Goal: Task Accomplishment & Management: Manage account settings

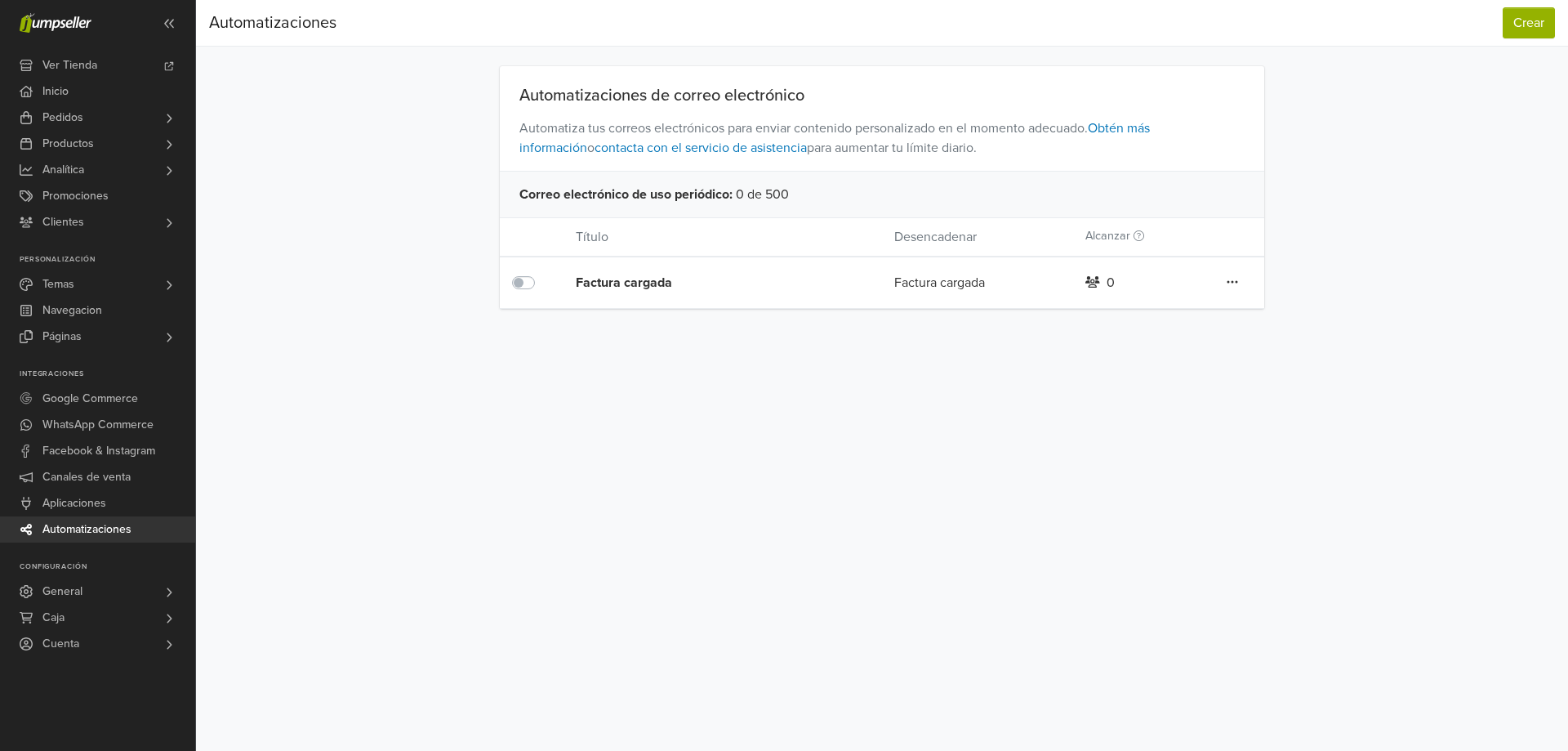
click at [636, 290] on div "Factura cargada" at bounding box center [703, 283] width 255 height 19
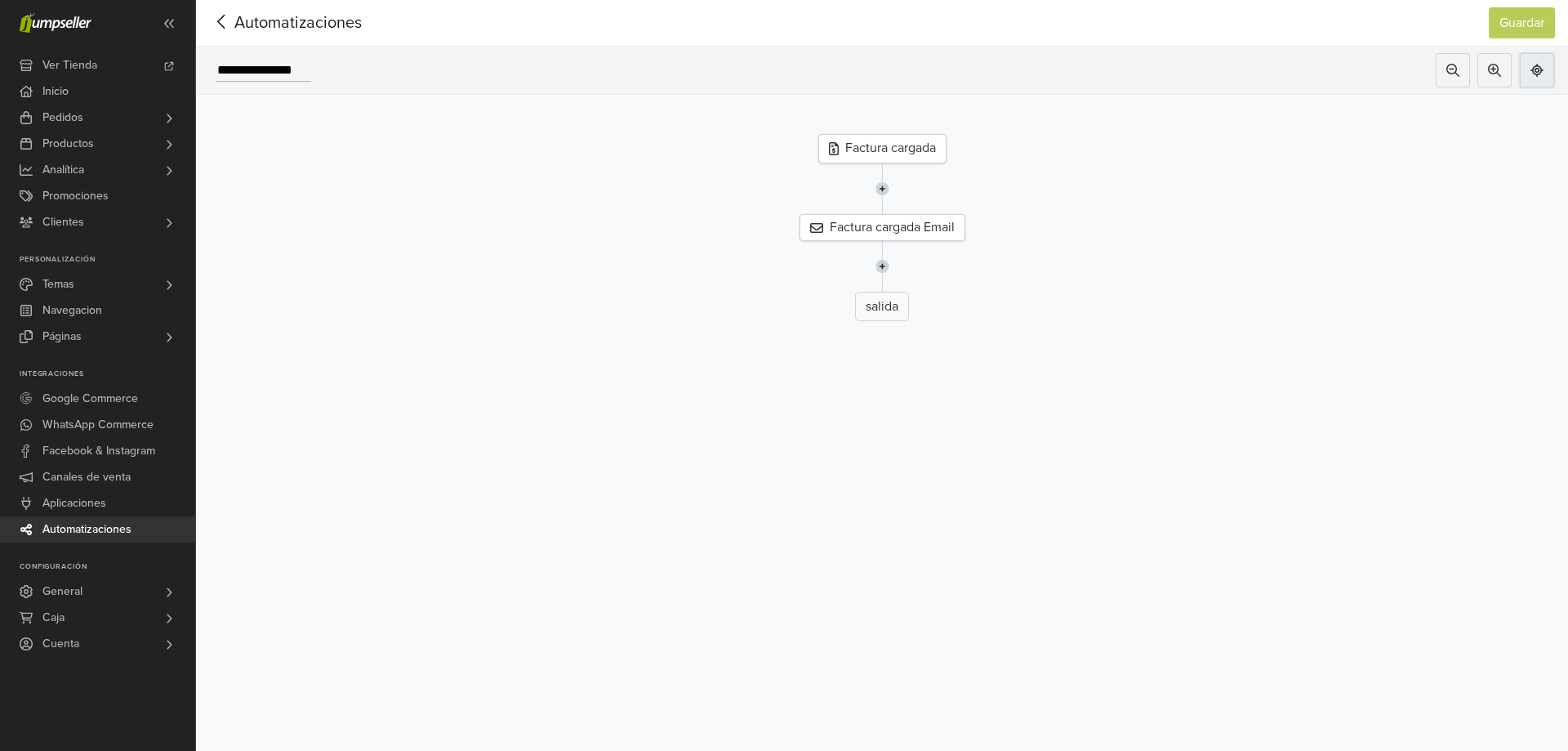
click at [1537, 69] on icon at bounding box center [1536, 70] width 13 height 13
click at [227, 26] on icon at bounding box center [222, 21] width 26 height 20
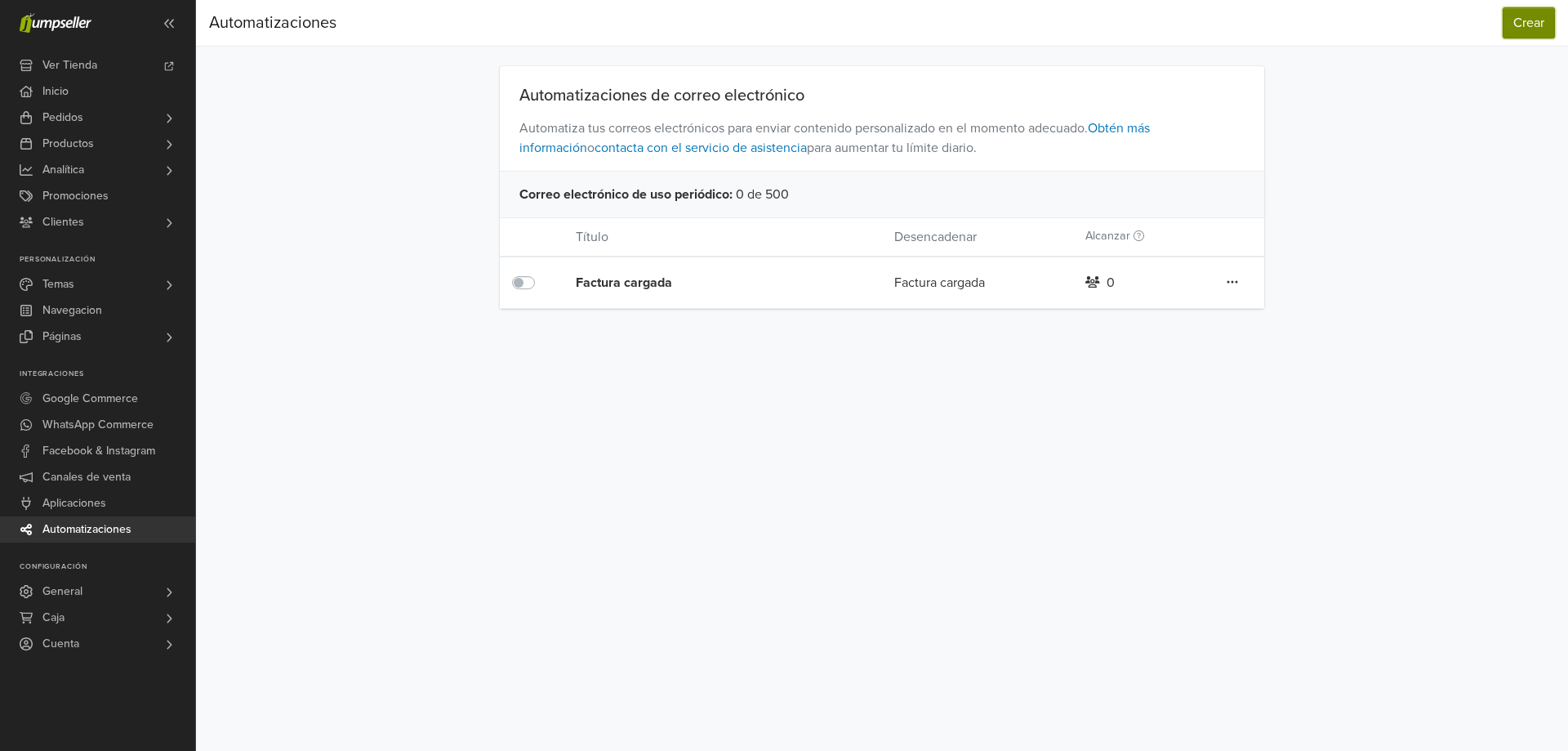
click at [1528, 27] on button "Crear" at bounding box center [1528, 22] width 52 height 31
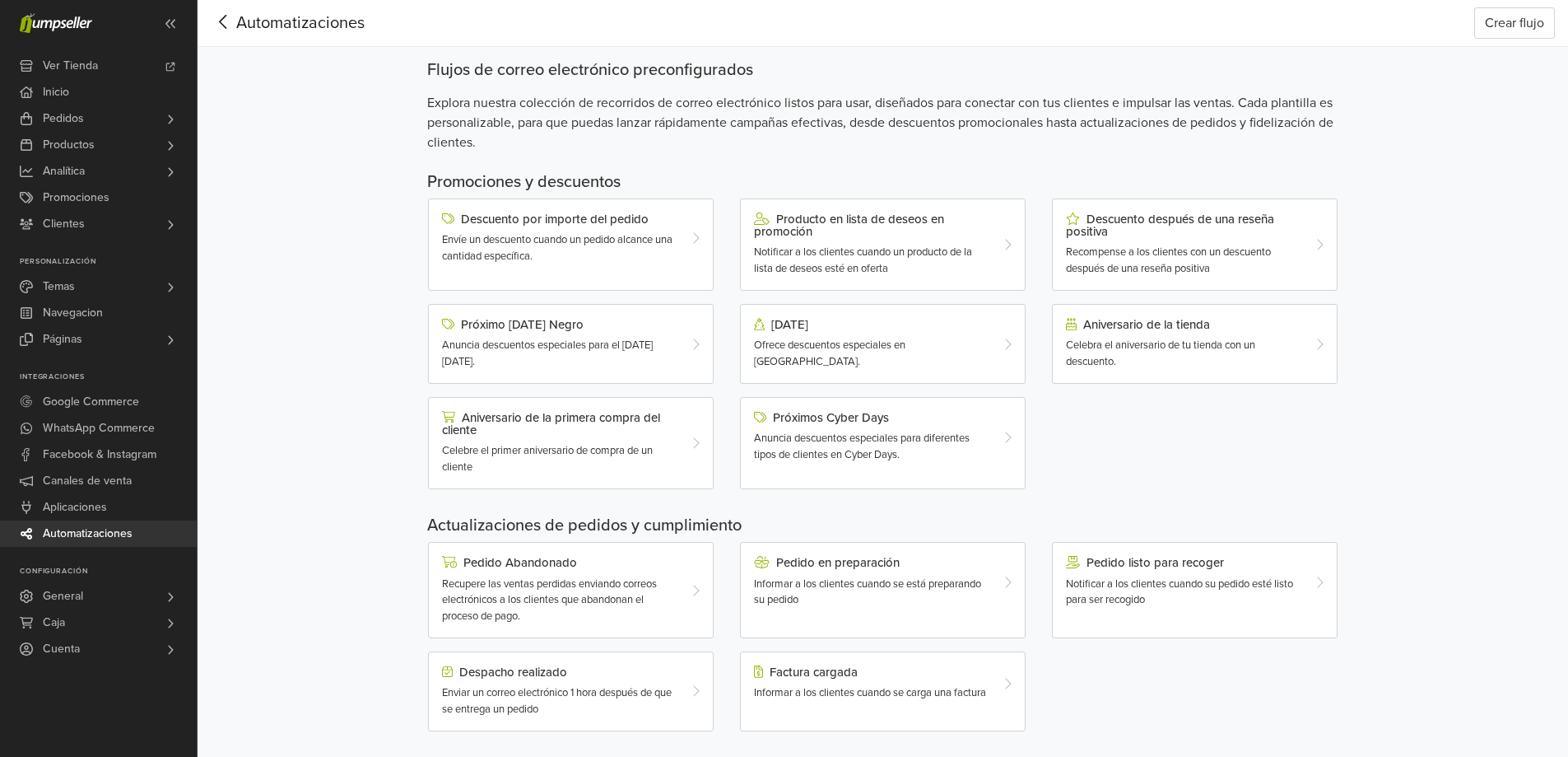
click at [667, 596] on div "Recupere las ventas perdidas enviando correos electrónicos a los clientes que a…" at bounding box center [559, 601] width 234 height 49
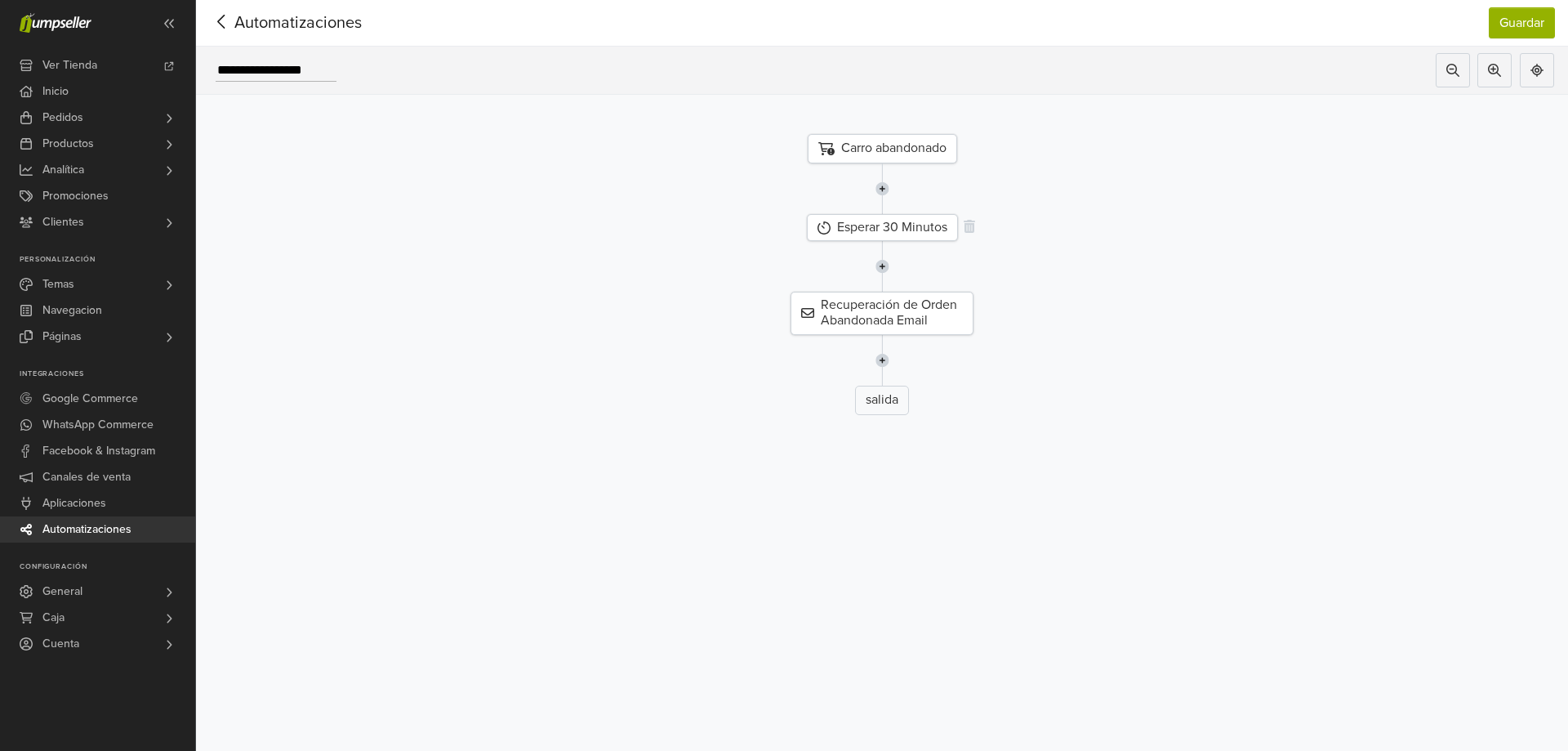
click at [899, 230] on div "Esperar 30 Minutos" at bounding box center [883, 227] width 151 height 27
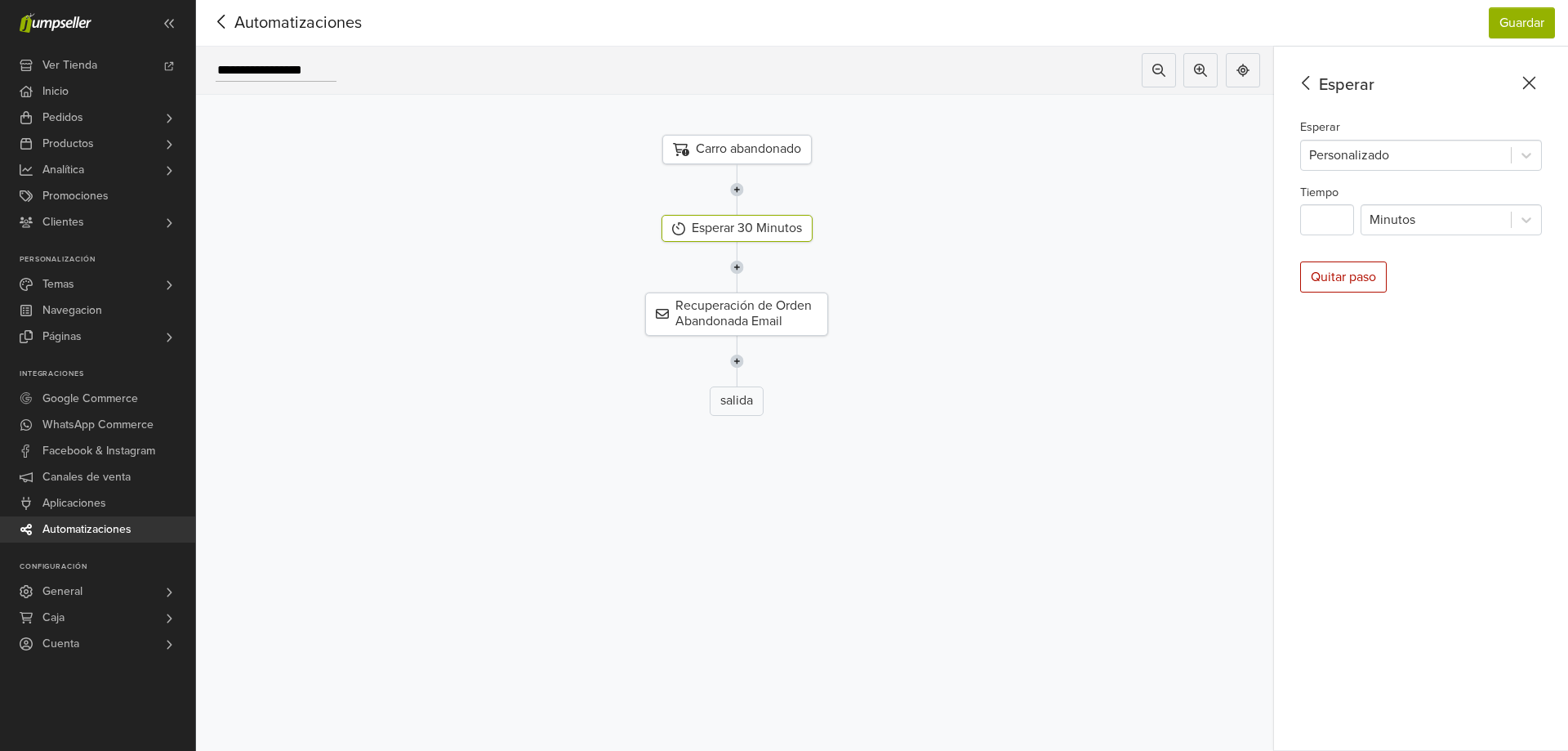
click at [712, 153] on div "Carro abandonado" at bounding box center [737, 149] width 150 height 29
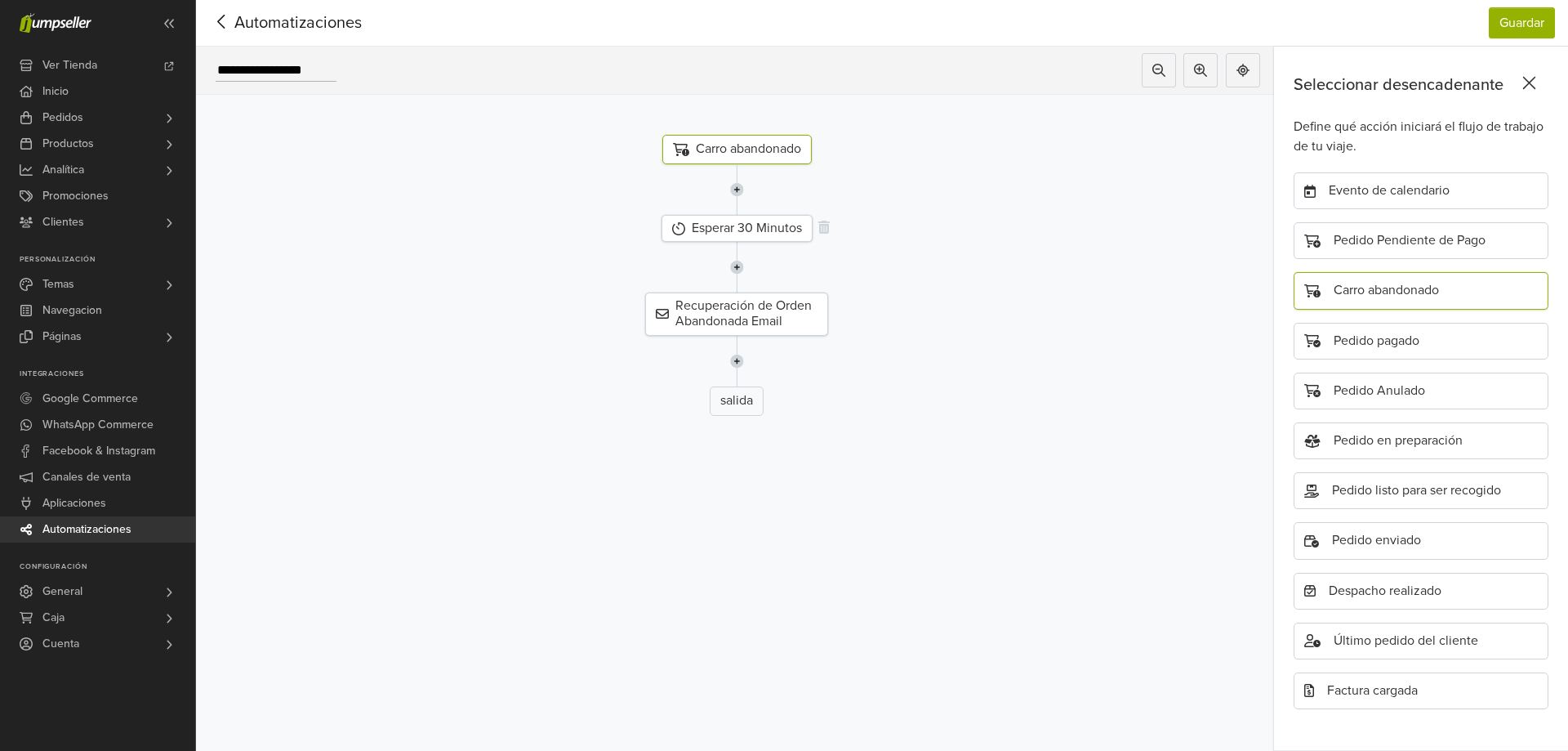
click at [784, 225] on div "Esperar 30 Minutos" at bounding box center [737, 228] width 151 height 27
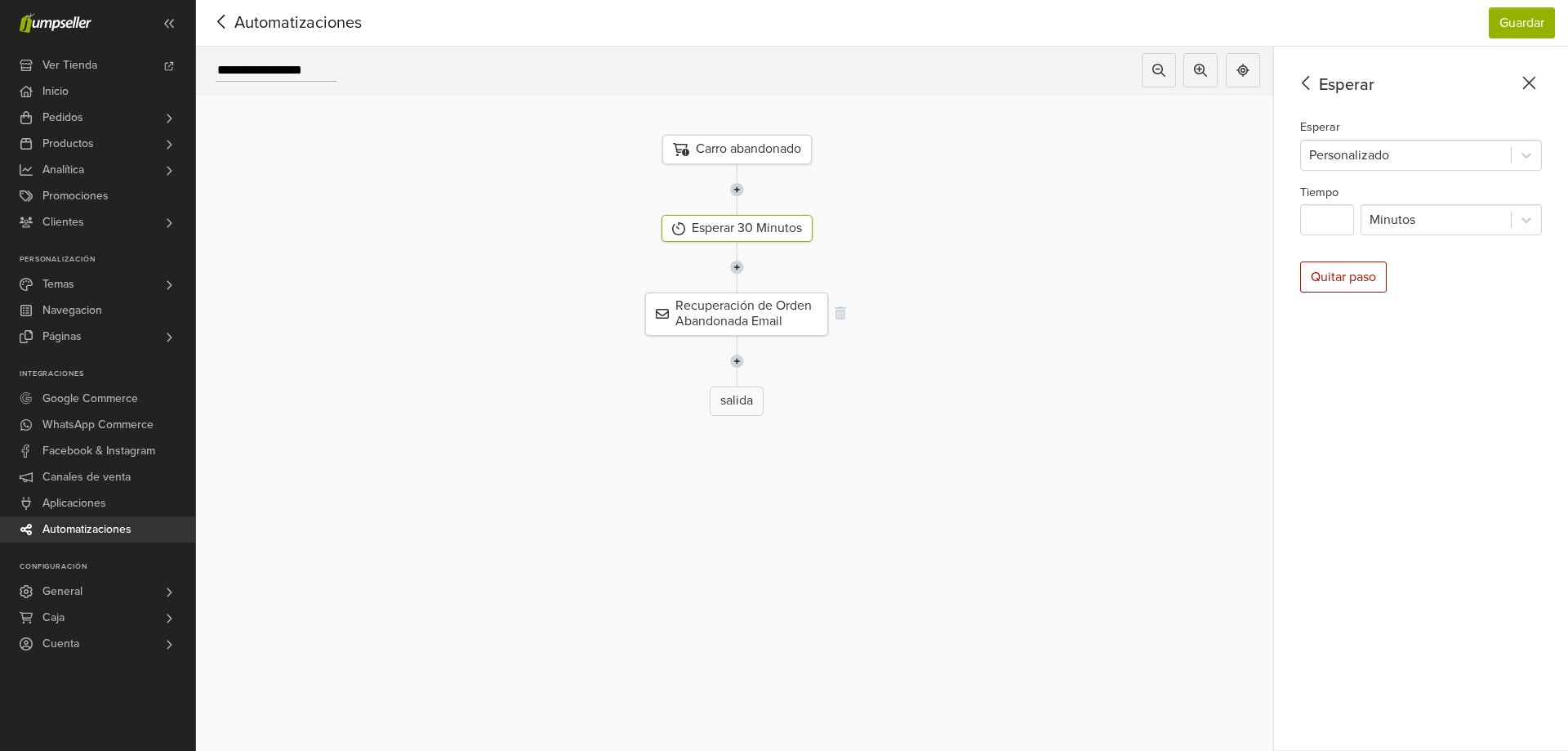
click at [790, 314] on div "Recuperación de Orden Abandonada Email" at bounding box center [736, 313] width 183 height 42
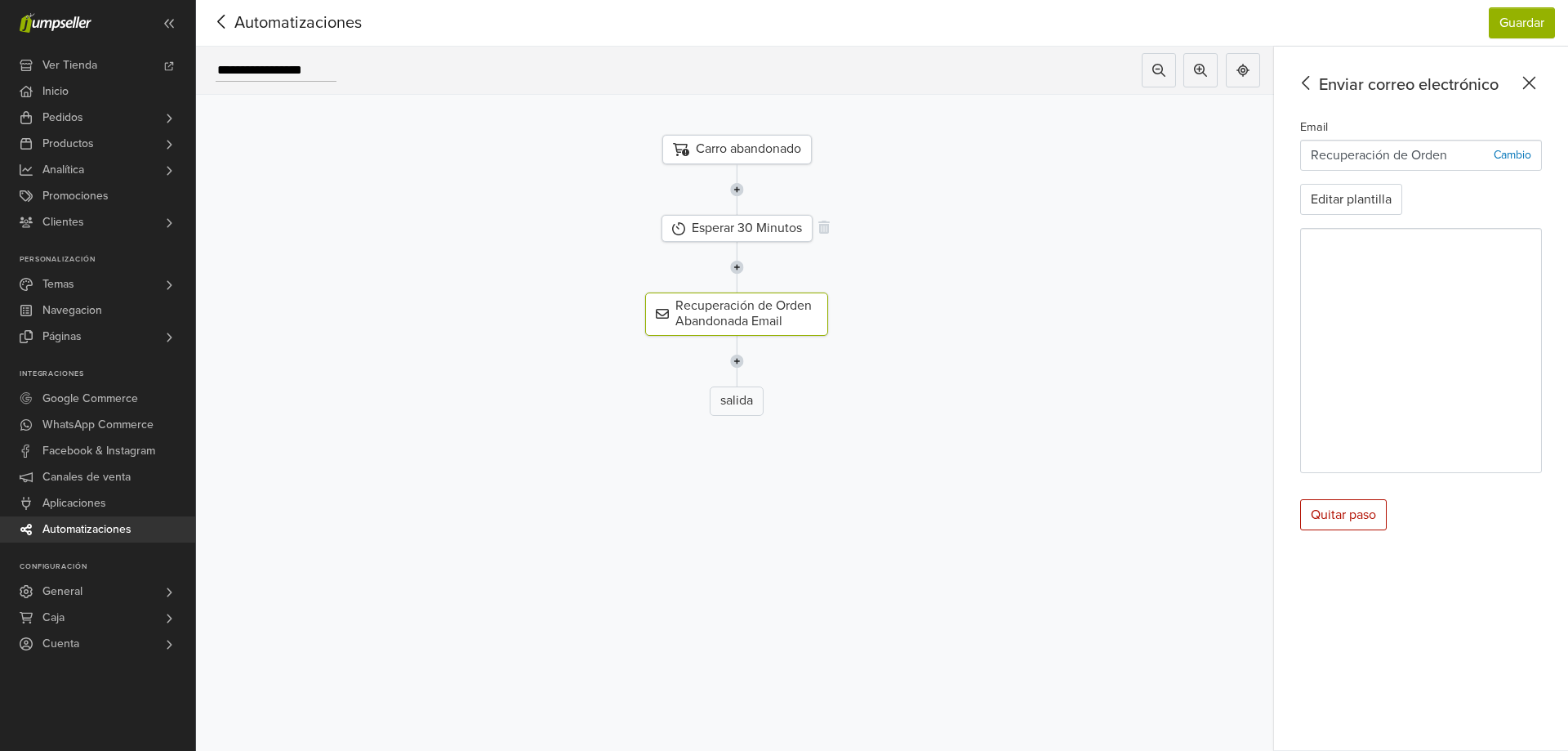
click at [773, 230] on div "Esperar 30 Minutos" at bounding box center [737, 228] width 151 height 27
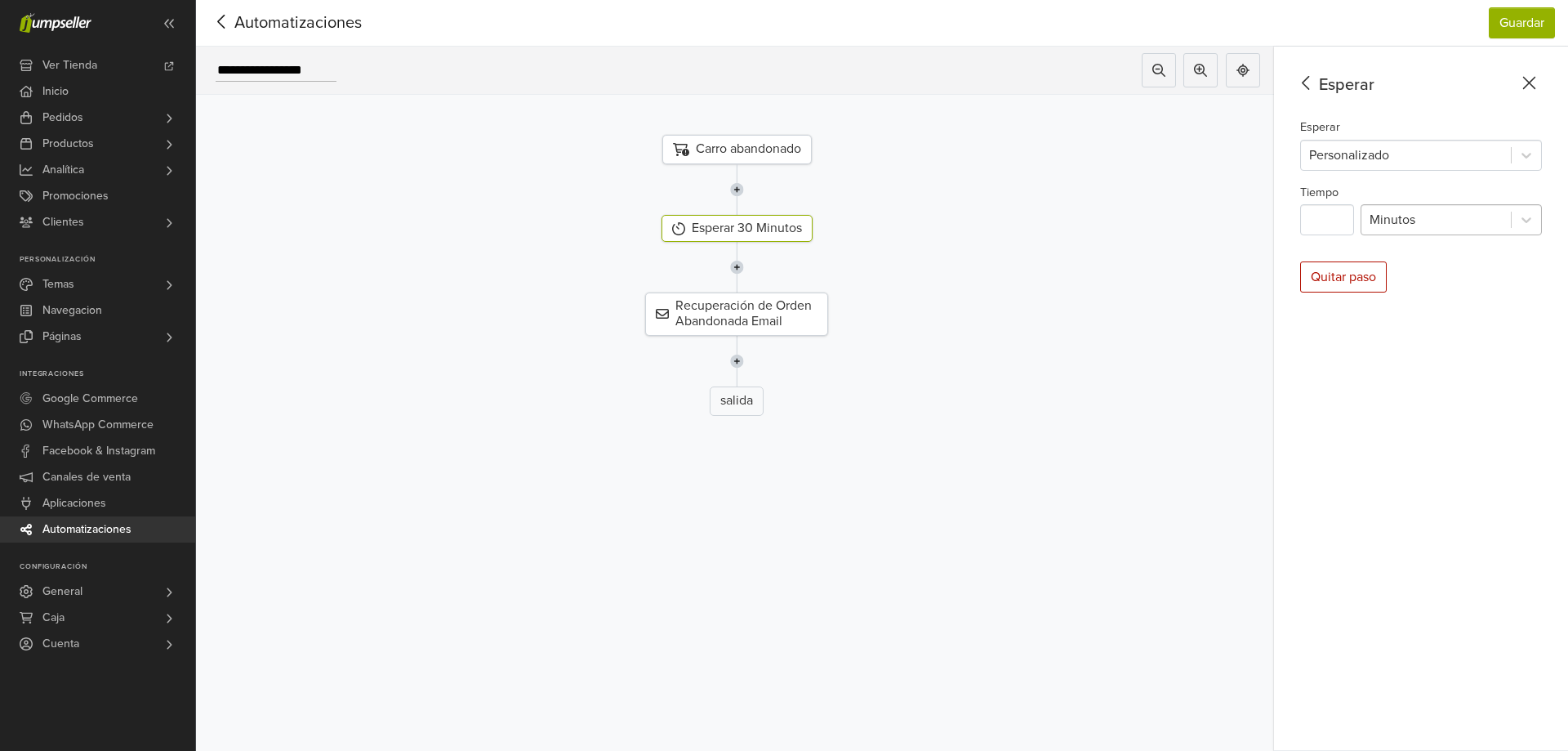
click at [1425, 222] on div at bounding box center [1435, 220] width 133 height 23
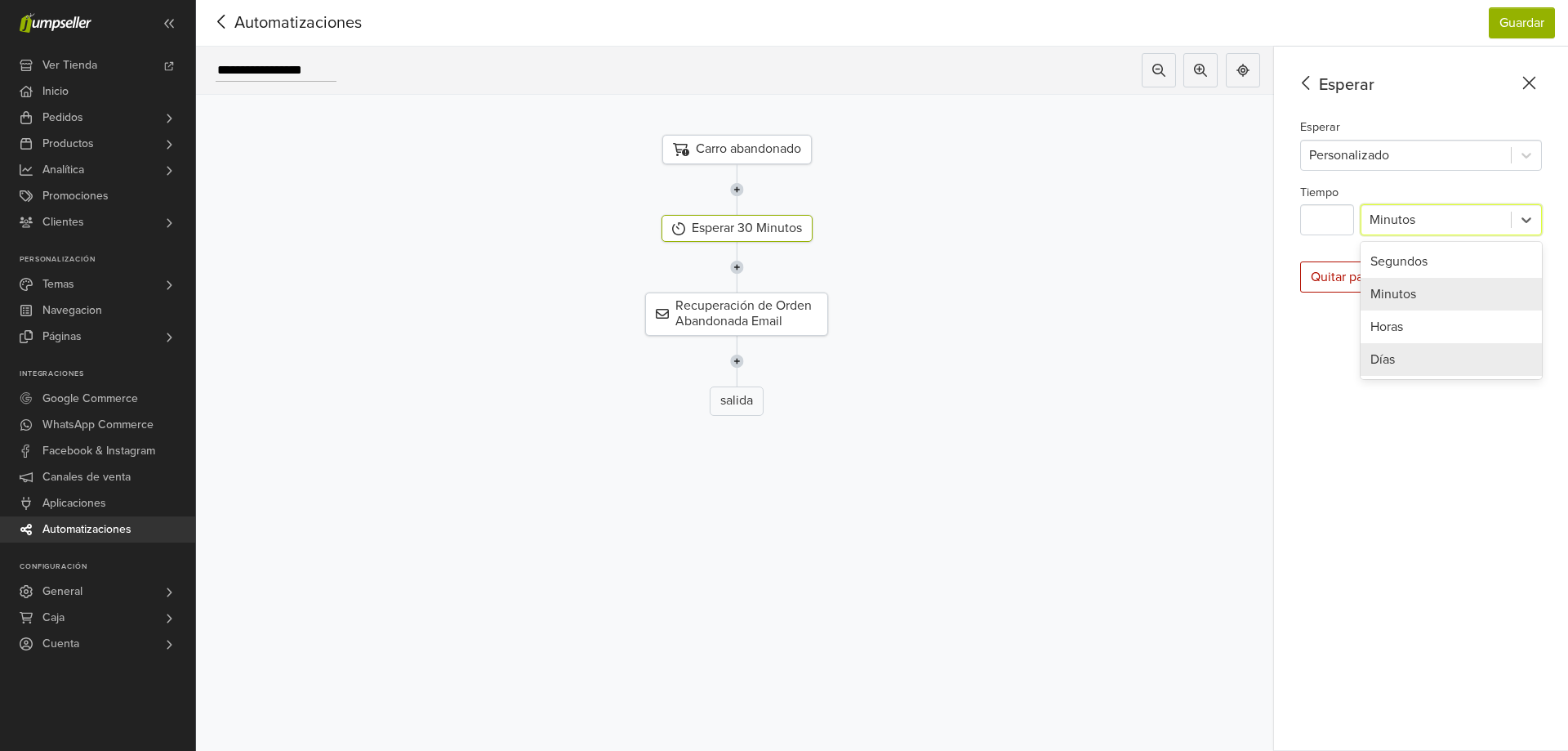
click at [1433, 363] on div "Días" at bounding box center [1451, 359] width 181 height 33
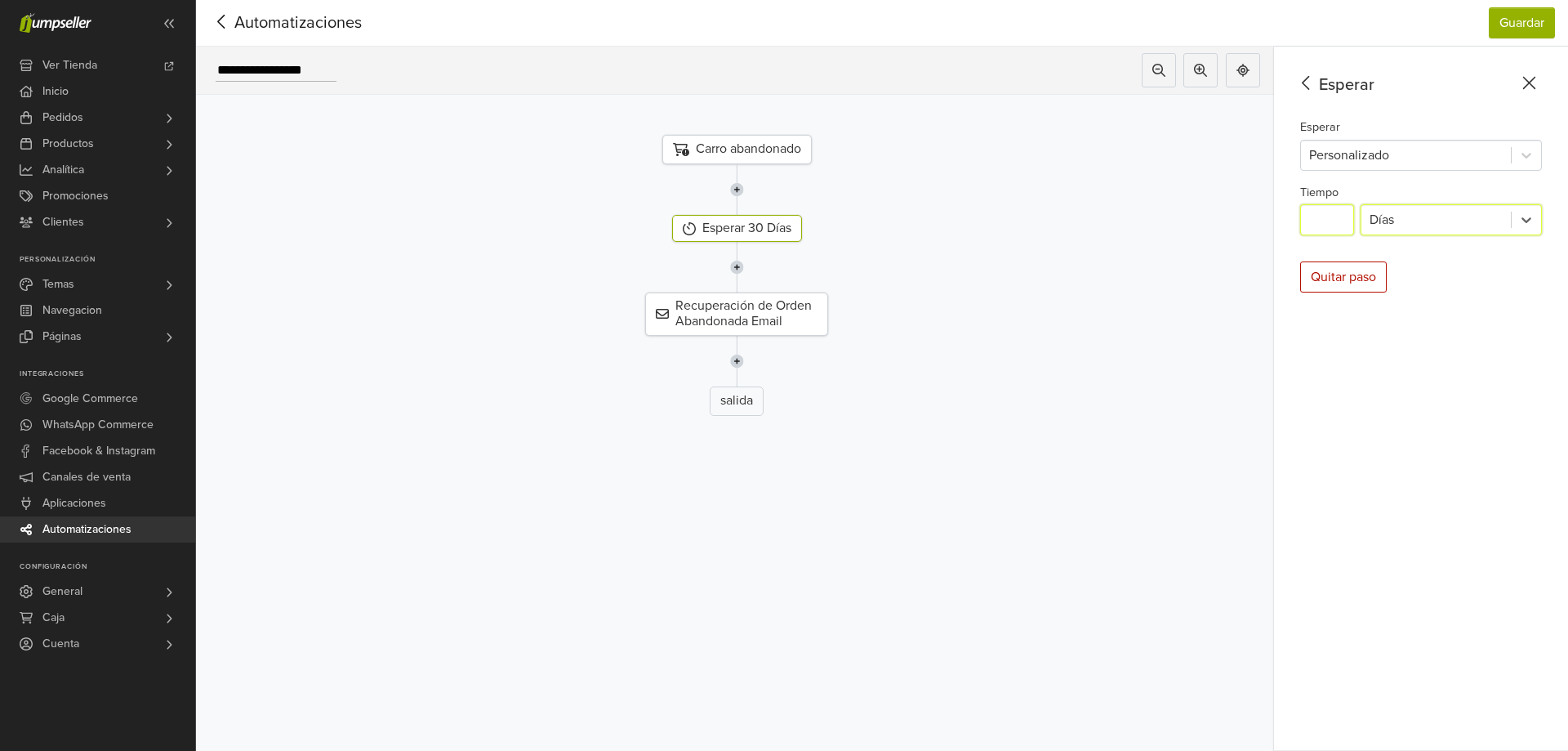
click at [1338, 226] on input "**" at bounding box center [1326, 219] width 54 height 31
type input "*"
click at [1474, 404] on div "Esperar Esperar Personalizado Tiempo * Días Quitar paso" at bounding box center [1421, 399] width 294 height 704
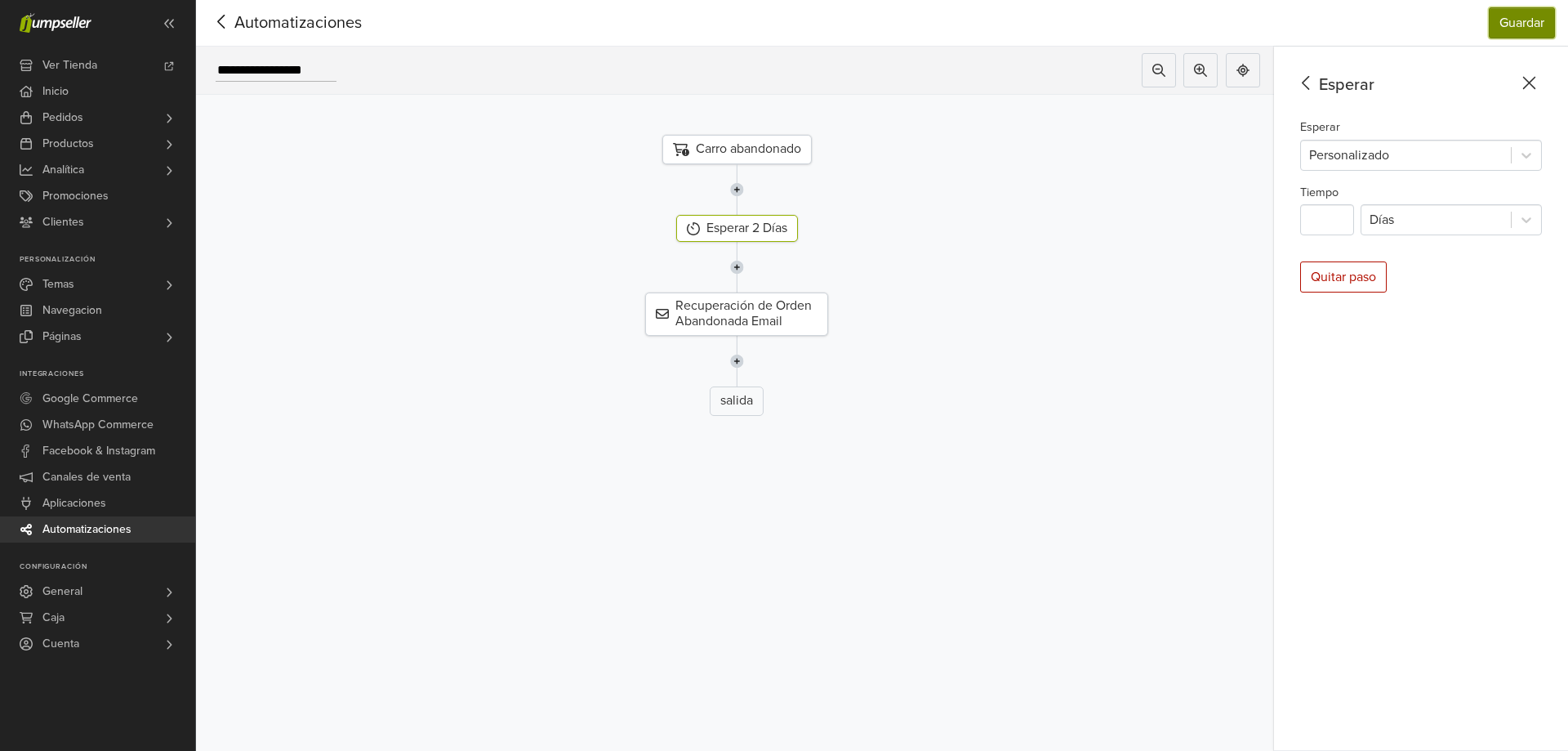
click at [1523, 26] on button "Guardar" at bounding box center [1521, 22] width 66 height 31
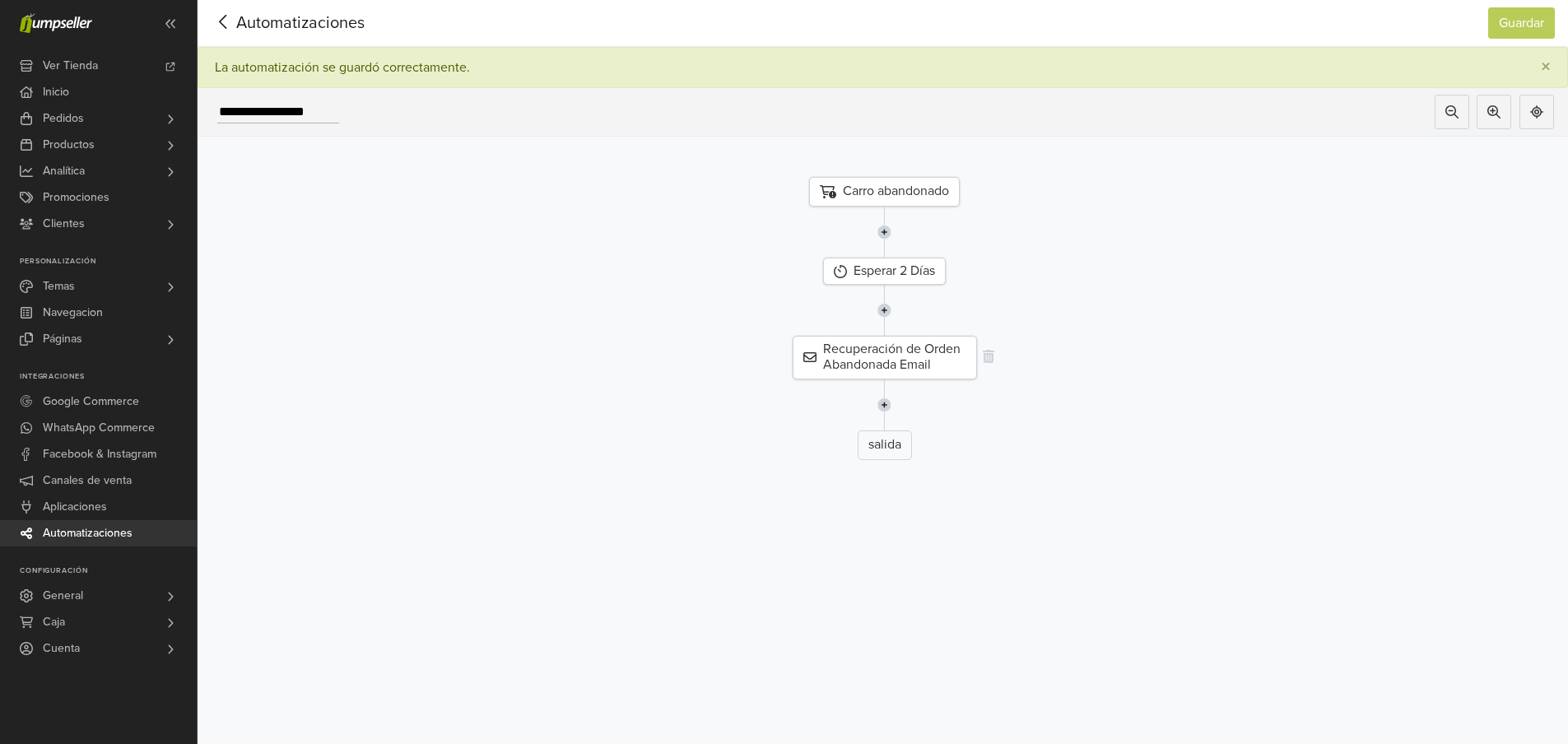
click at [912, 364] on div "Recuperación de Orden Abandonada Email" at bounding box center [885, 357] width 184 height 43
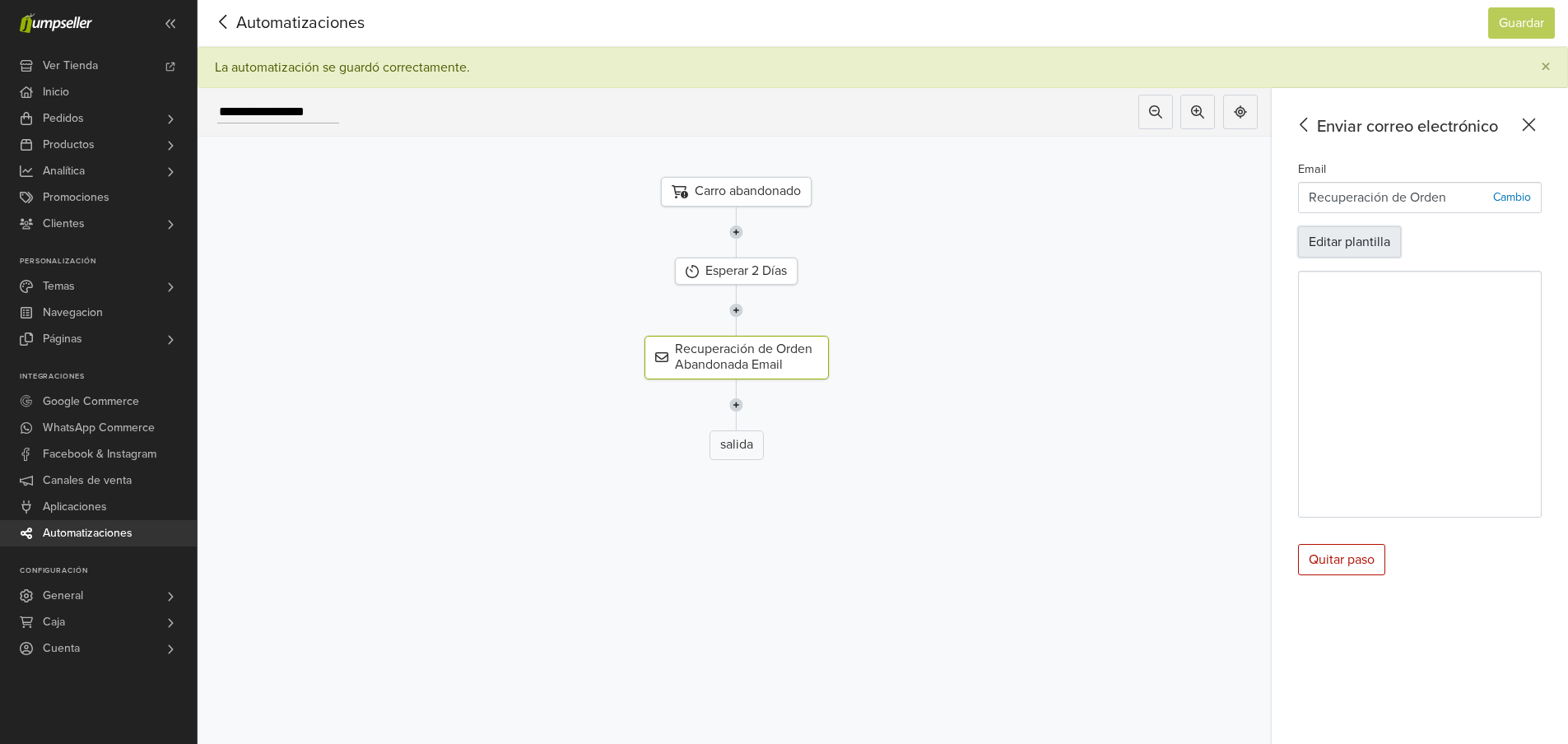
click at [1361, 246] on button "Editar plantilla" at bounding box center [1350, 241] width 103 height 31
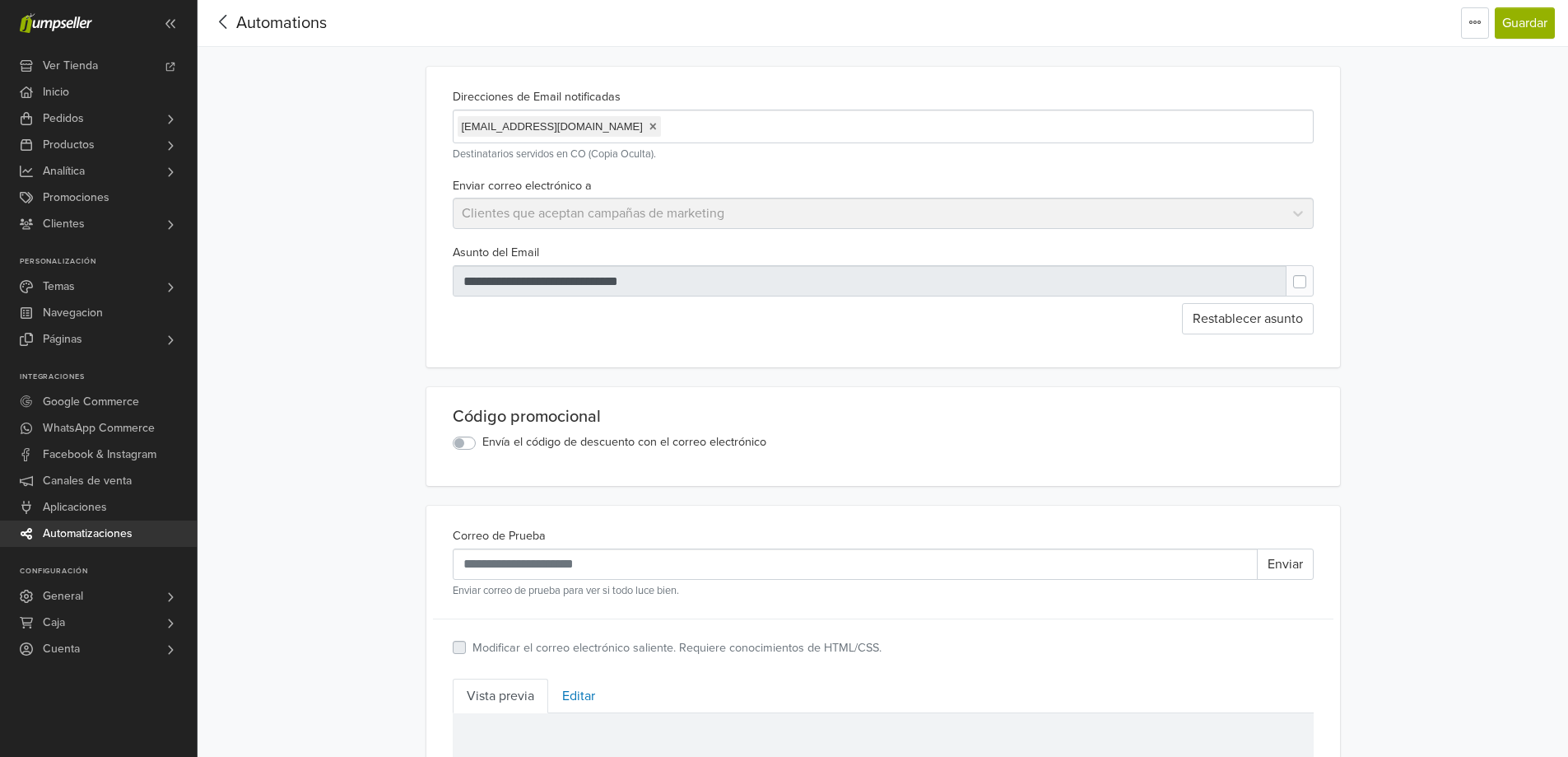
click at [482, 448] on label "Envía el código de descuento con el correo electrónico" at bounding box center [624, 442] width 284 height 18
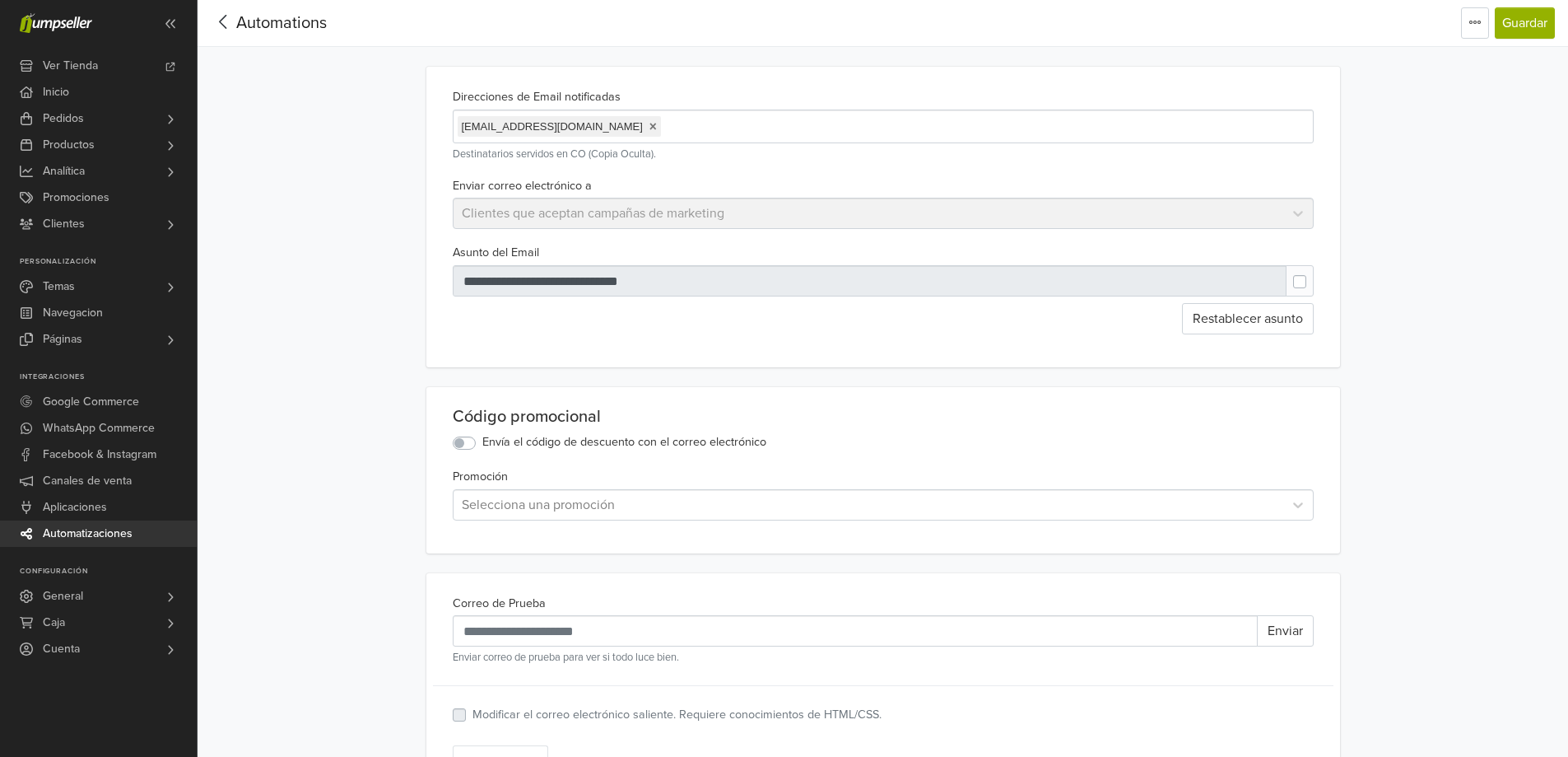
click at [636, 516] on div at bounding box center [868, 505] width 813 height 23
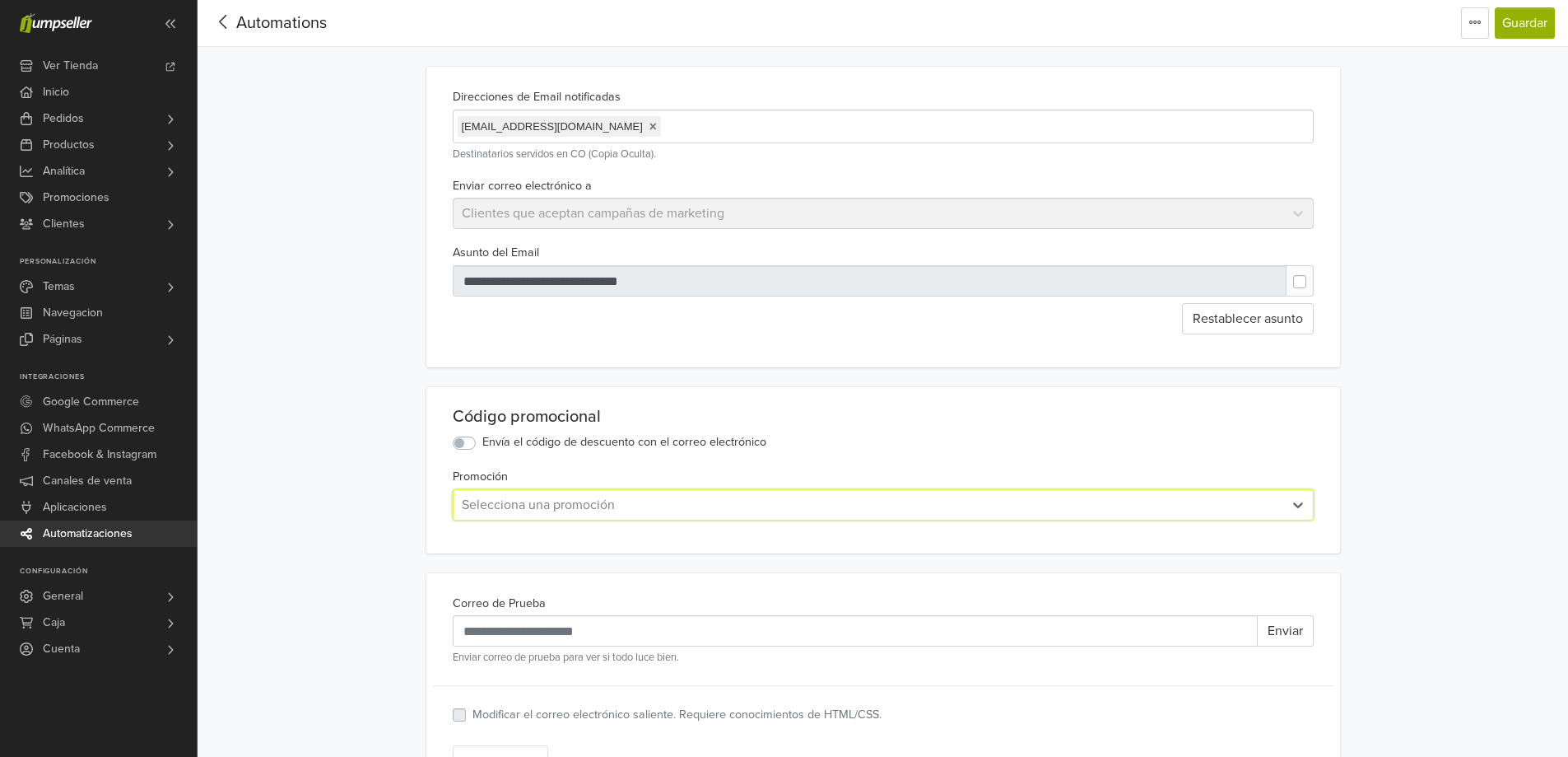
click at [643, 510] on div at bounding box center [868, 505] width 813 height 23
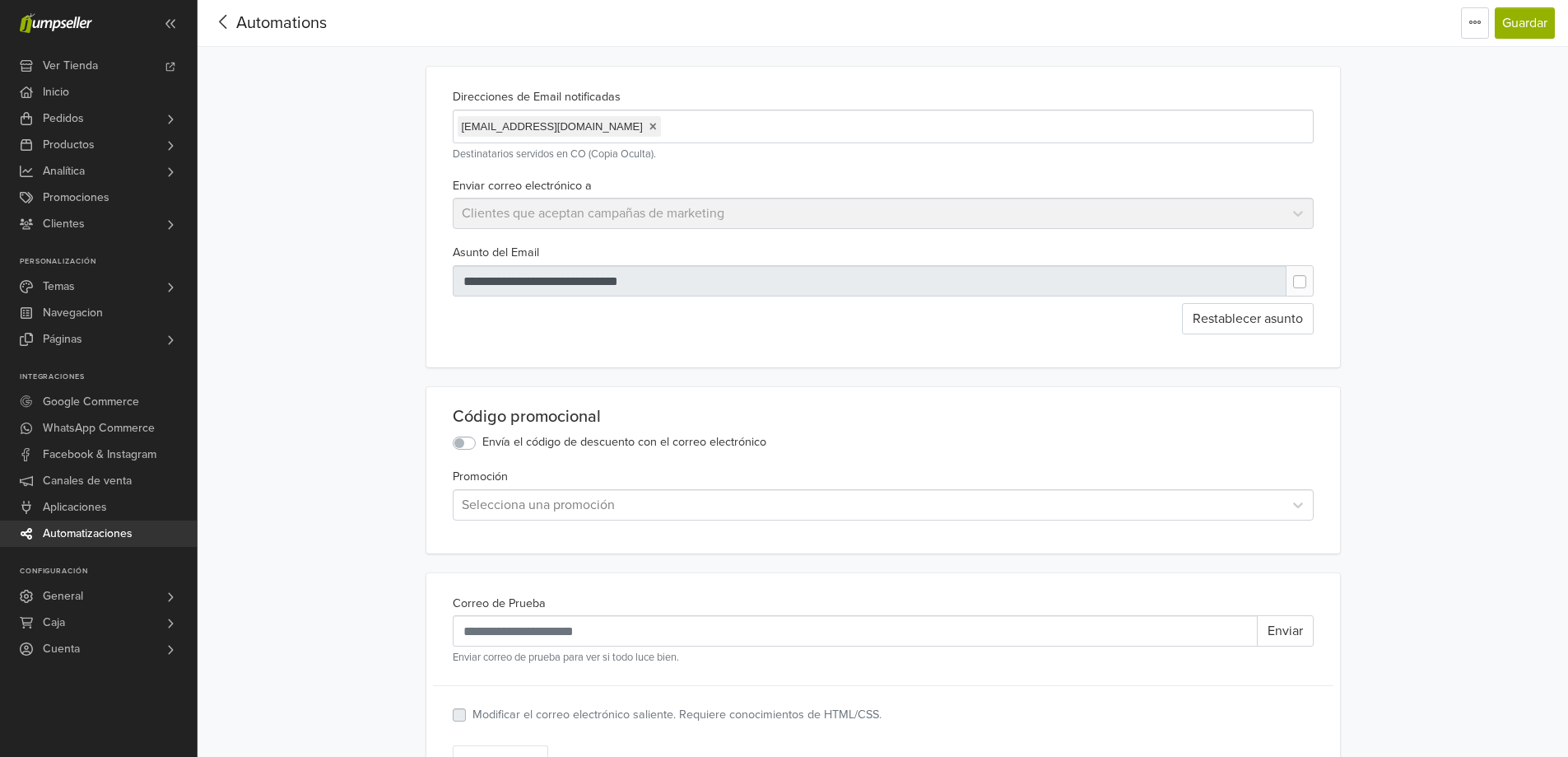
click at [1048, 525] on div "Código promocional Envía el código de descuento con el correo electrónico Promo…" at bounding box center [883, 469] width 913 height 166
click at [1063, 501] on div at bounding box center [868, 505] width 813 height 23
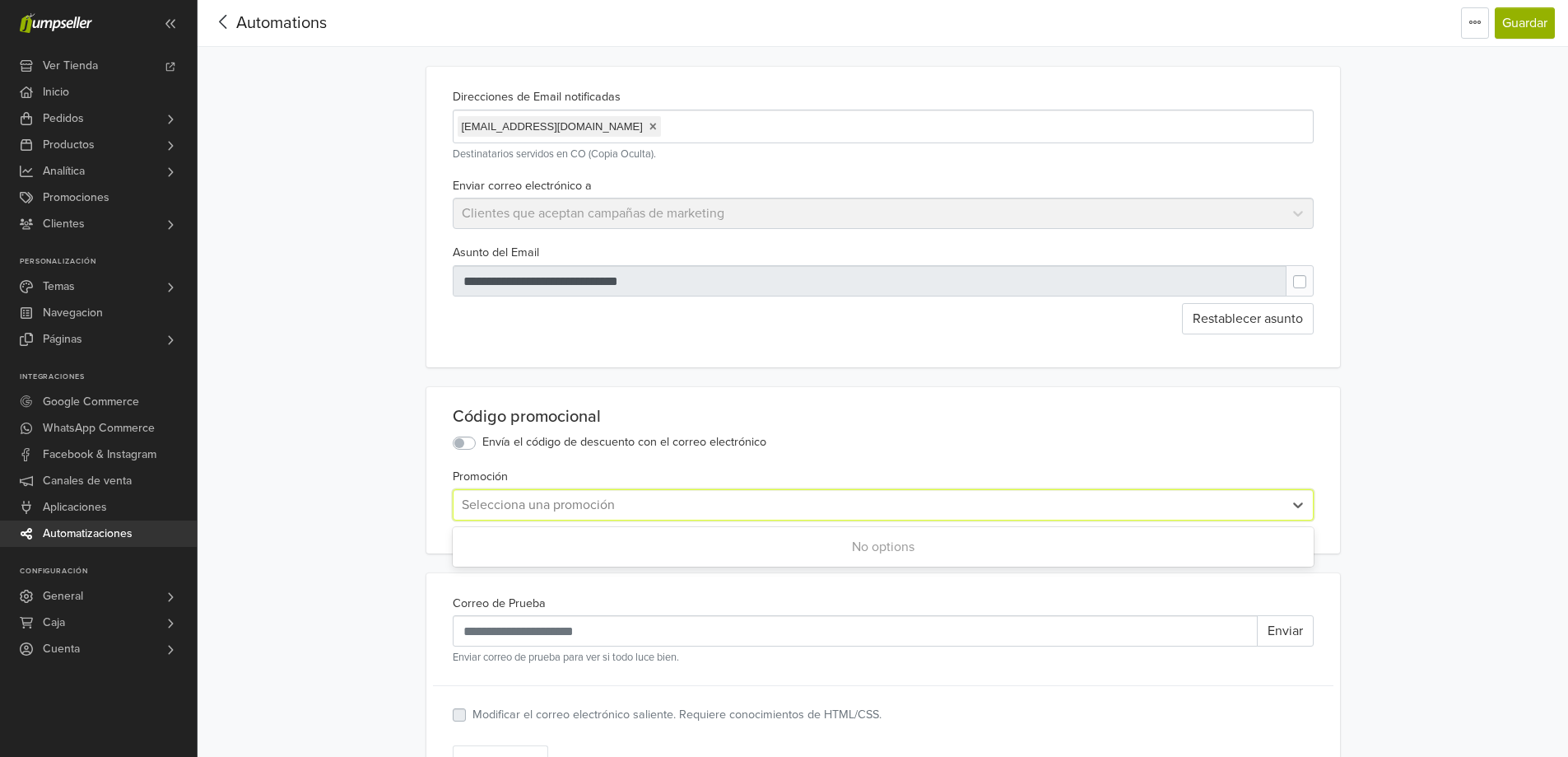
click at [912, 550] on div "No options" at bounding box center [882, 547] width 861 height 33
click at [482, 452] on label "Envía el código de descuento con el correo electrónico" at bounding box center [624, 442] width 284 height 18
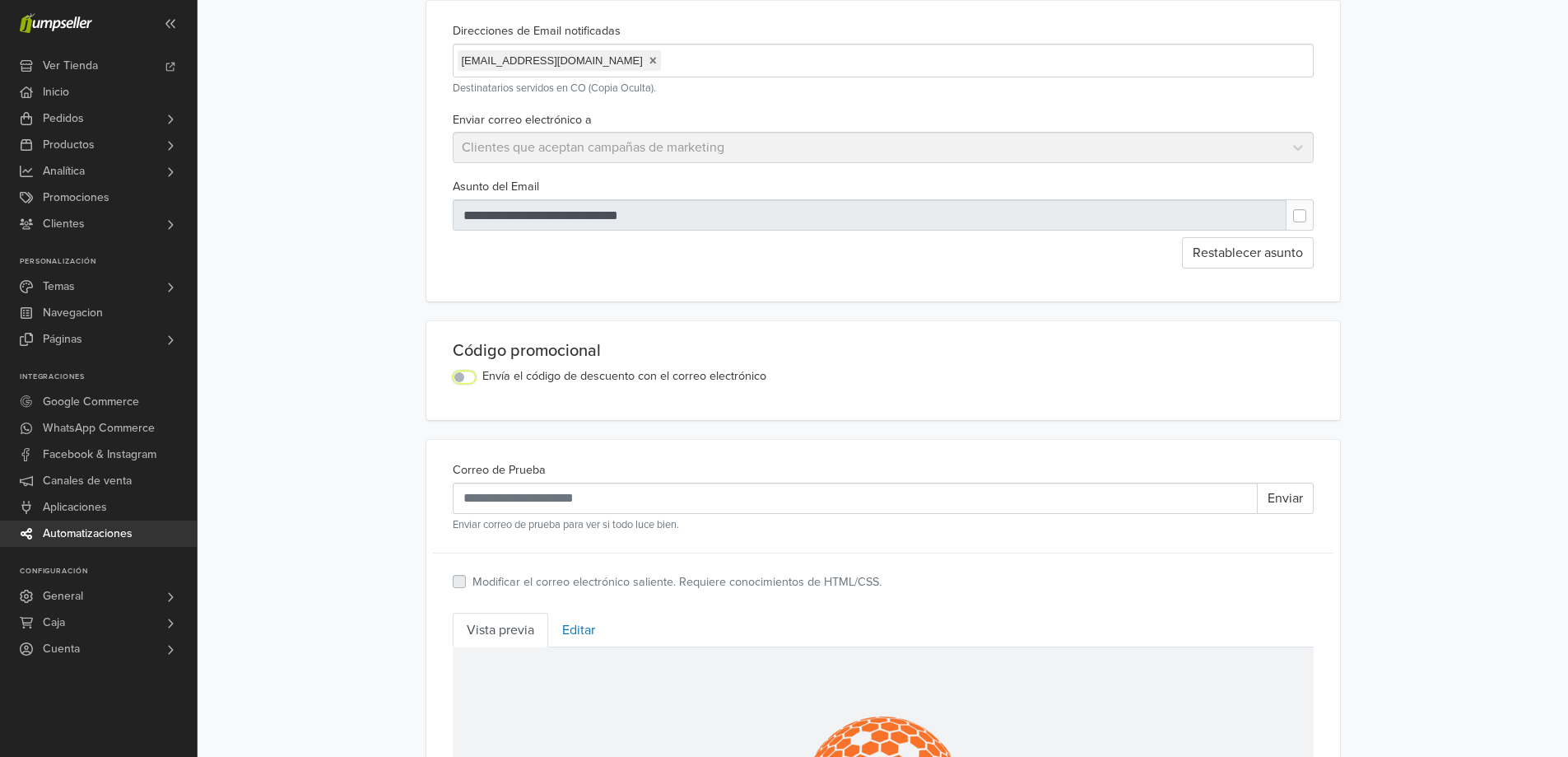
scroll to position [165, 0]
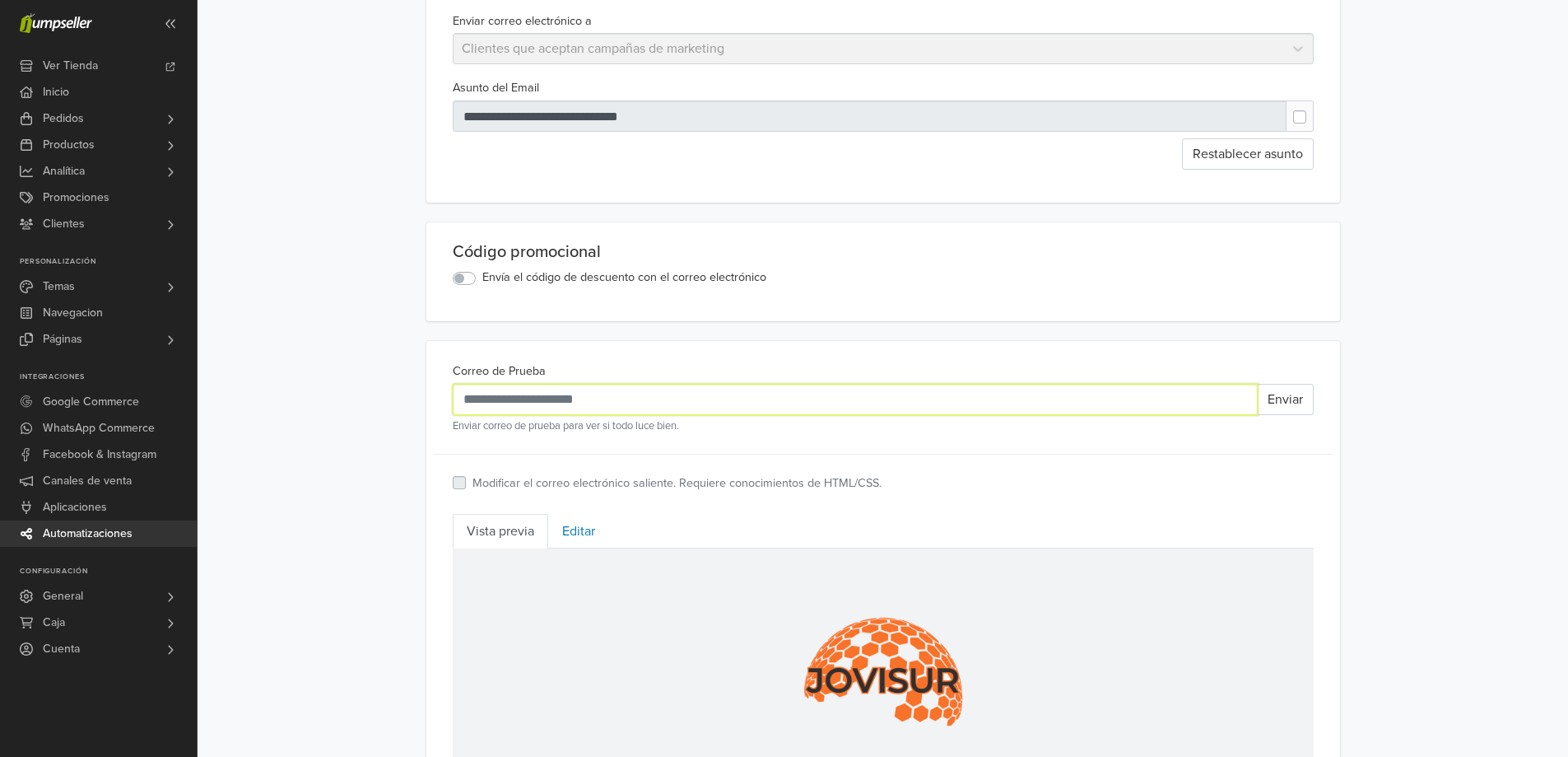
click at [635, 410] on input "Correo de Prueba" at bounding box center [855, 398] width 805 height 31
type input "**********"
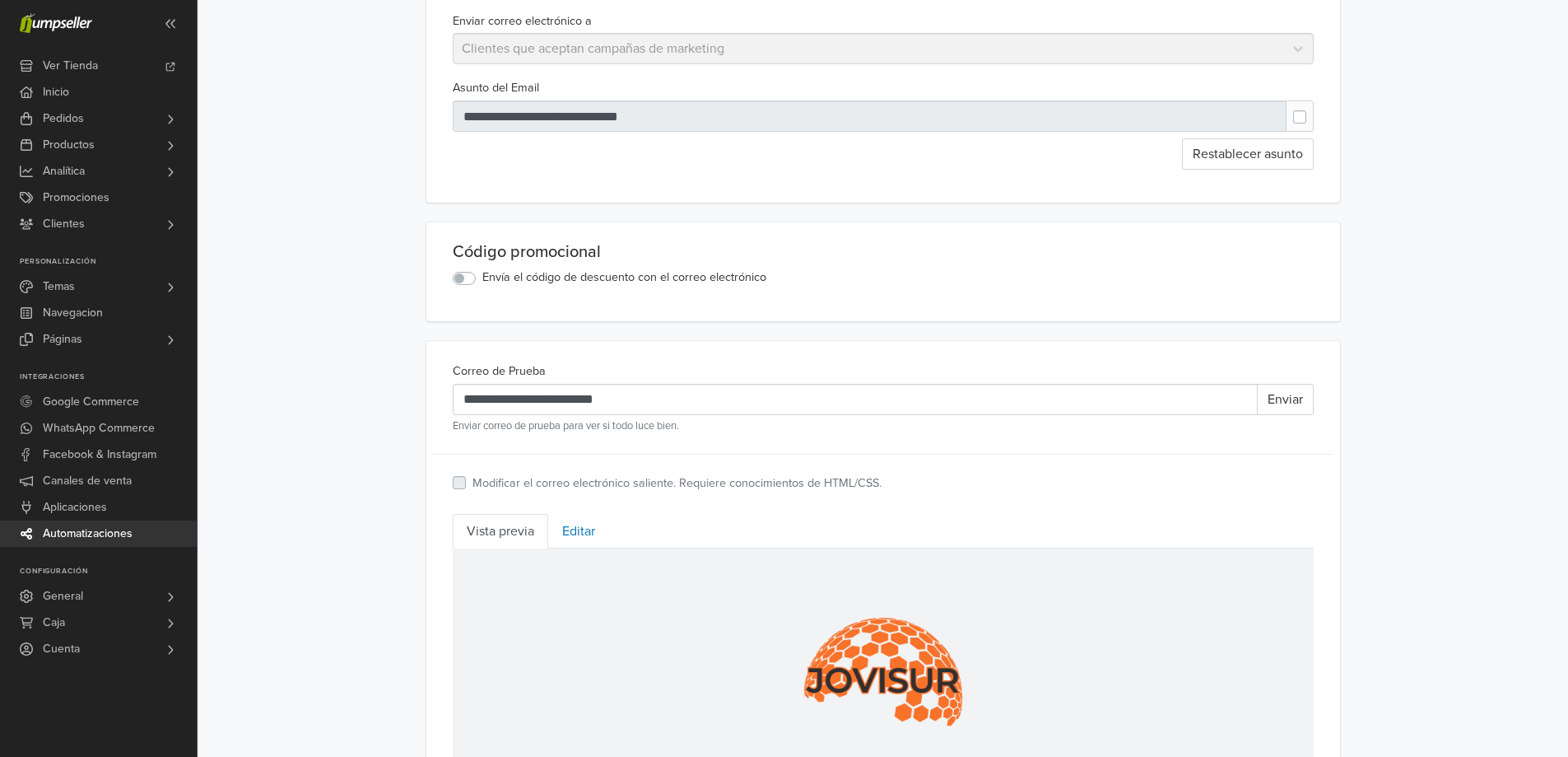
click at [1012, 445] on div "**********" at bounding box center [882, 407] width 861 height 94
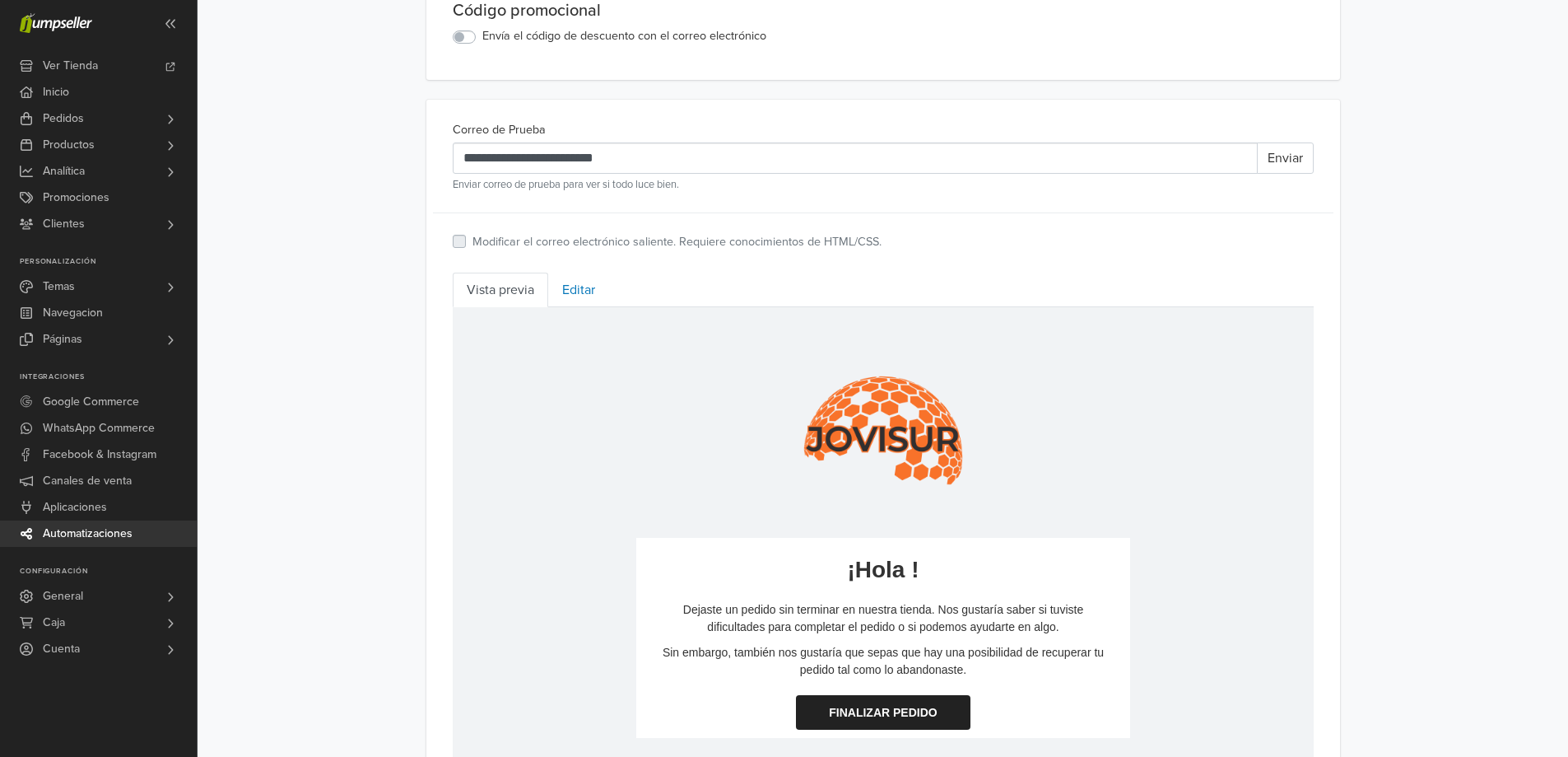
scroll to position [334, 0]
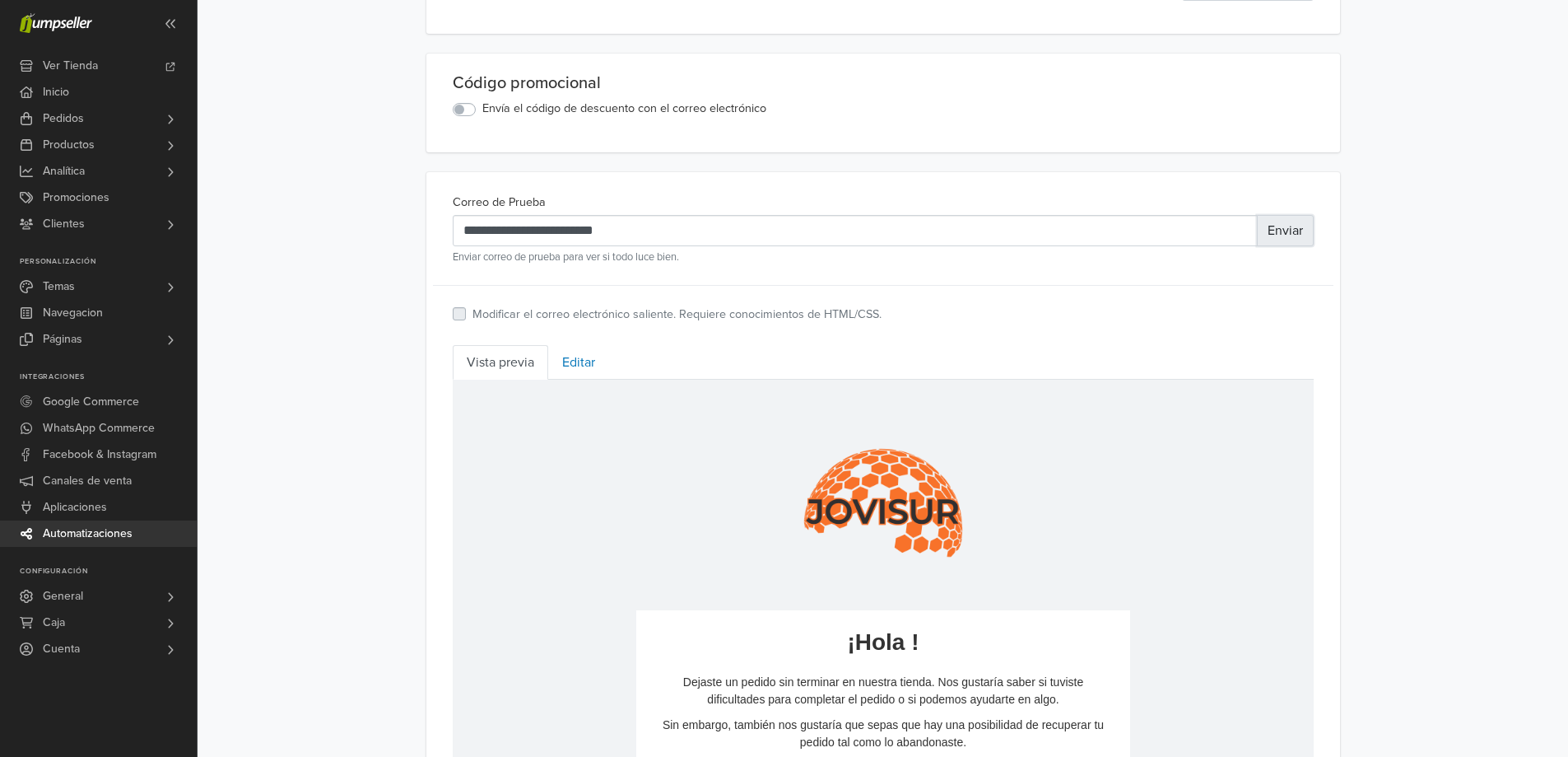
click at [1288, 235] on button "Enviar" at bounding box center [1285, 230] width 57 height 31
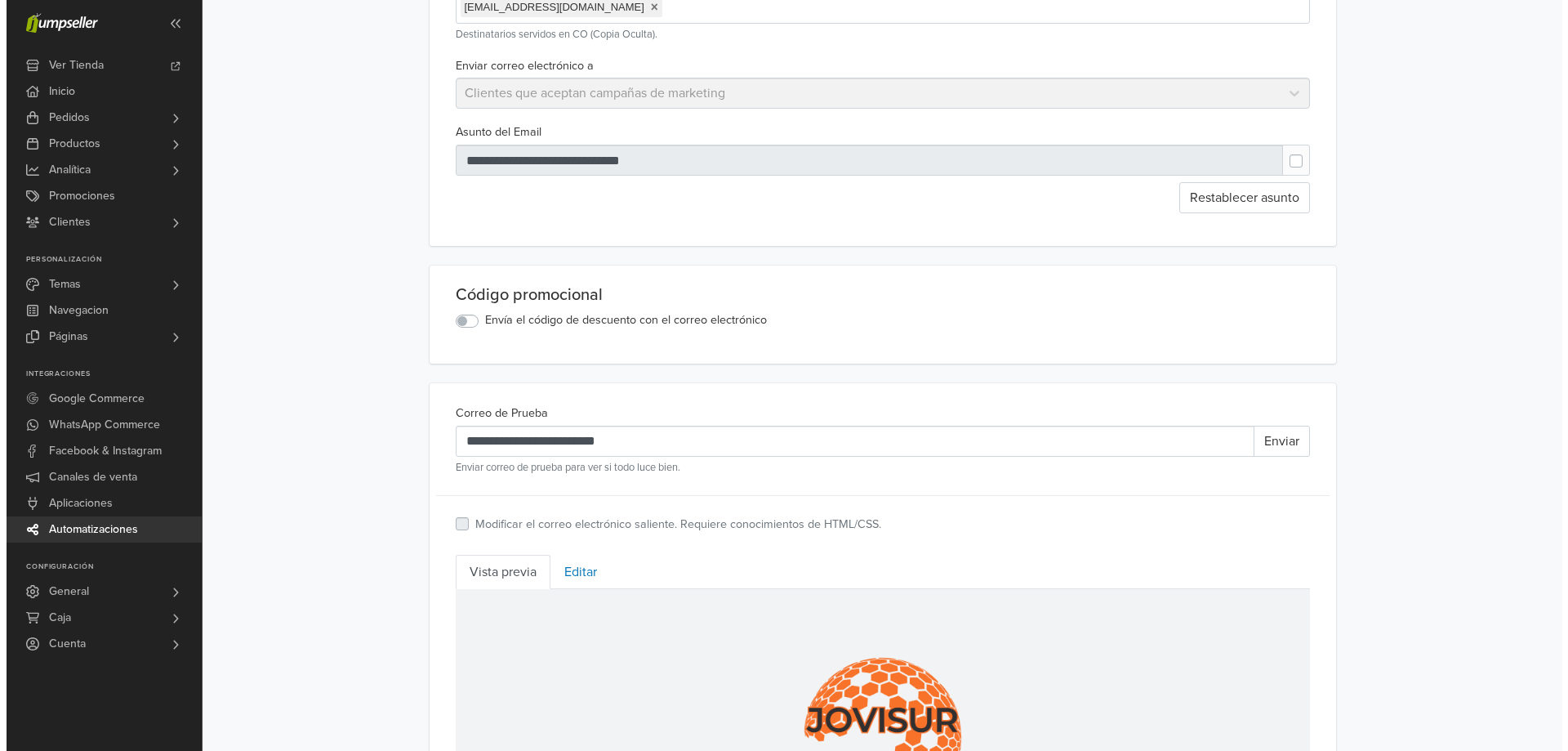
scroll to position [0, 0]
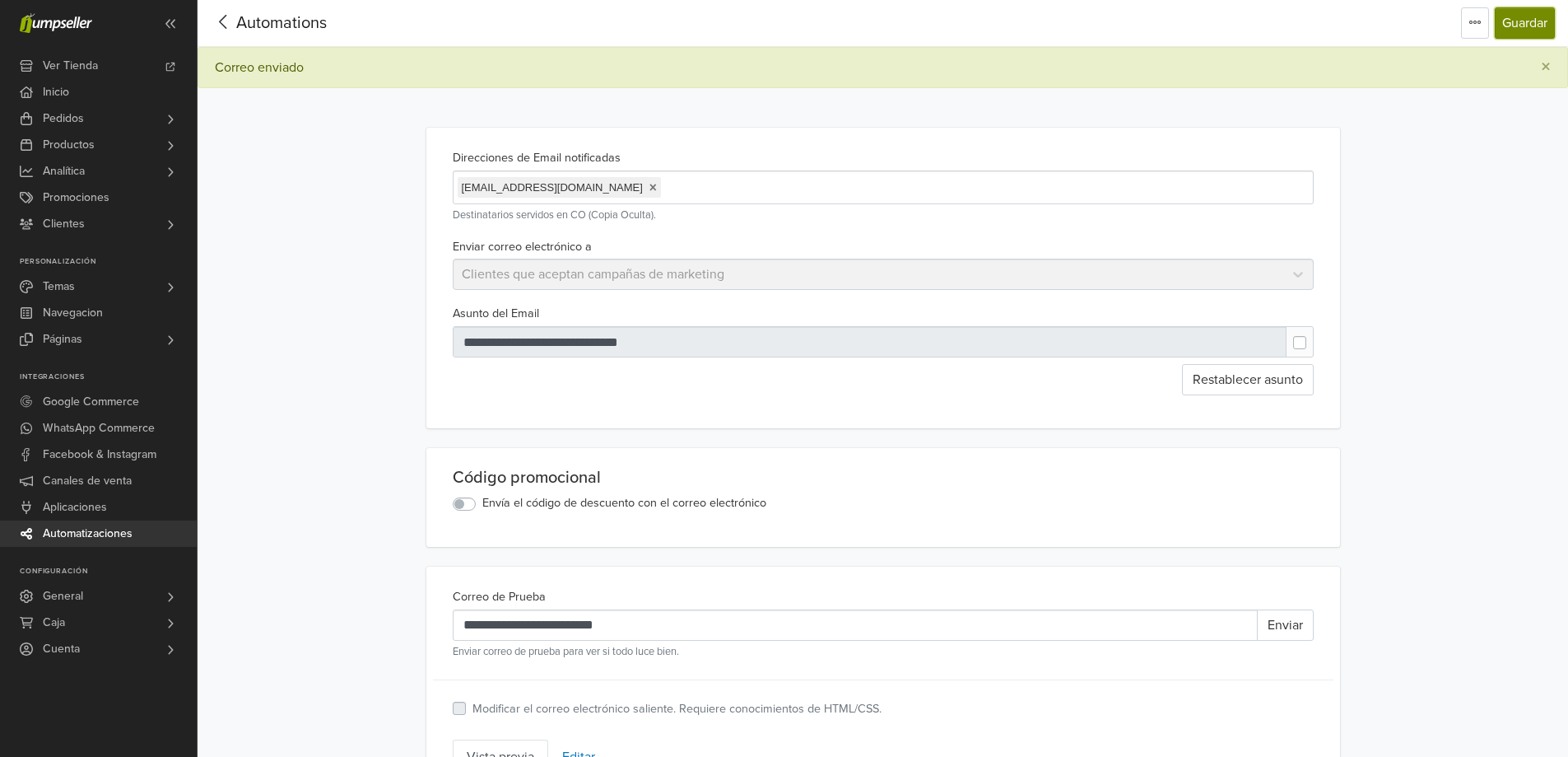
click at [1533, 20] on button "Guardar" at bounding box center [1525, 22] width 60 height 31
click at [235, 25] on icon at bounding box center [223, 21] width 26 height 20
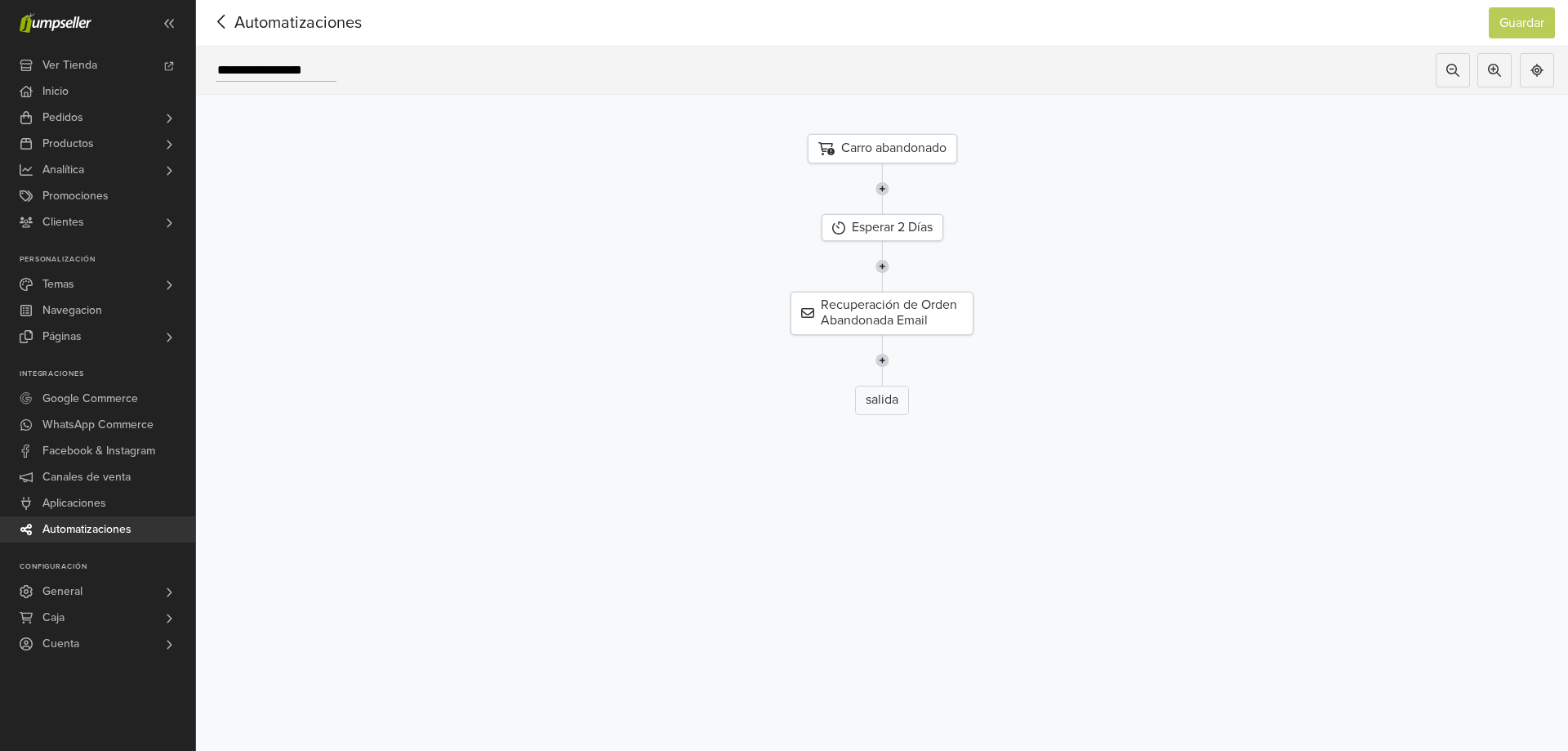
click at [239, 22] on span "Automatizaciones" at bounding box center [273, 23] width 128 height 25
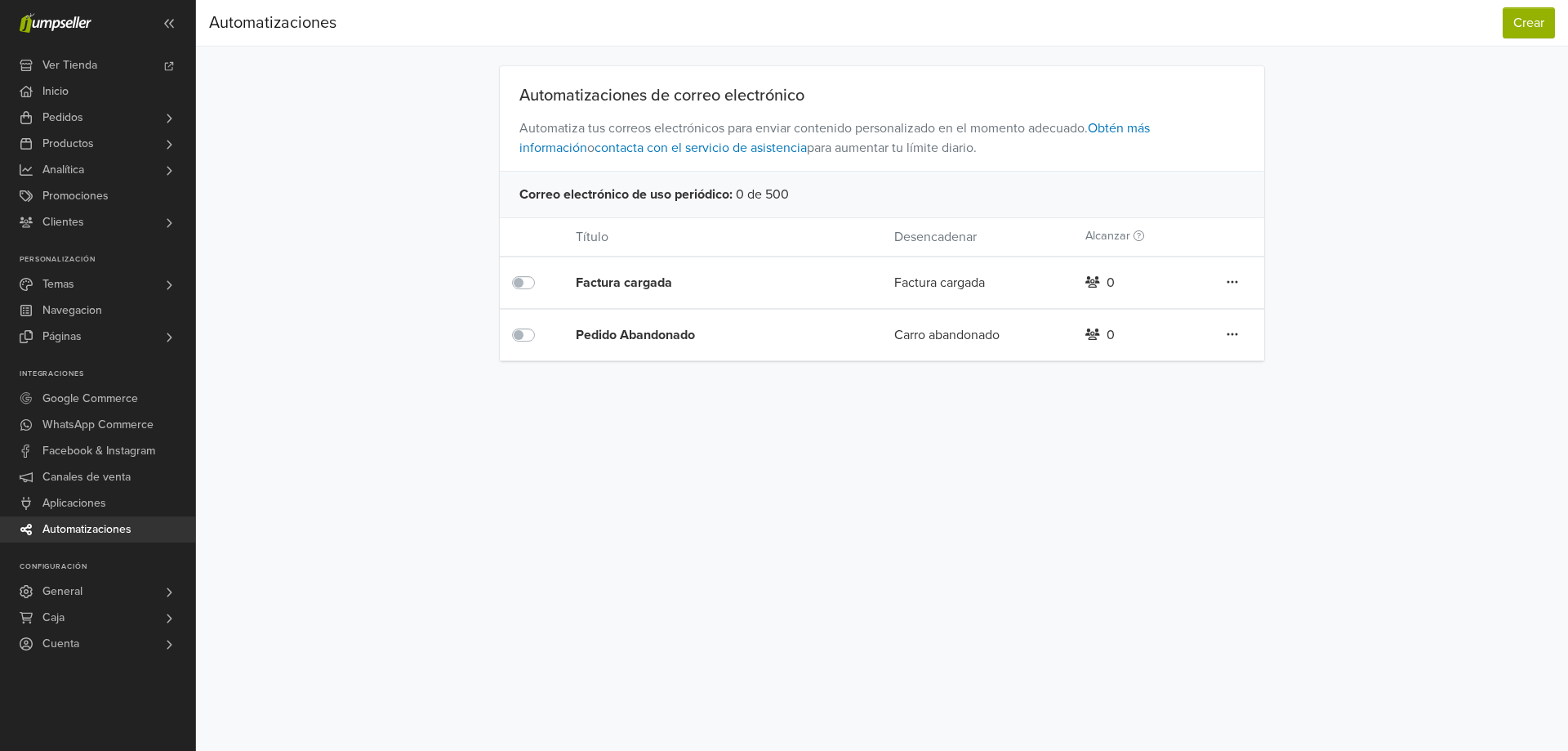
click at [620, 282] on div "Factura cargada" at bounding box center [703, 283] width 255 height 19
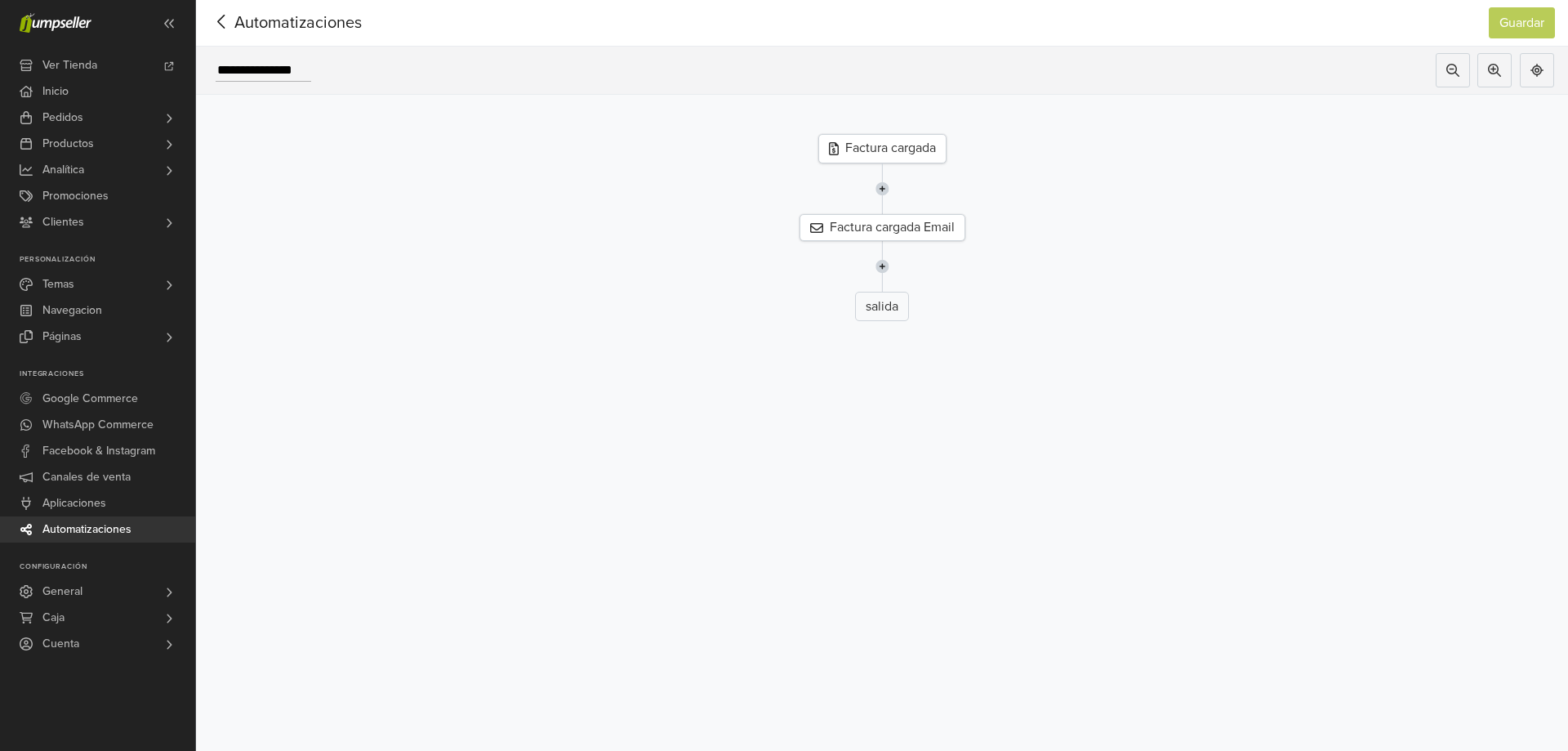
click at [890, 145] on div "Factura cargada" at bounding box center [883, 148] width 128 height 29
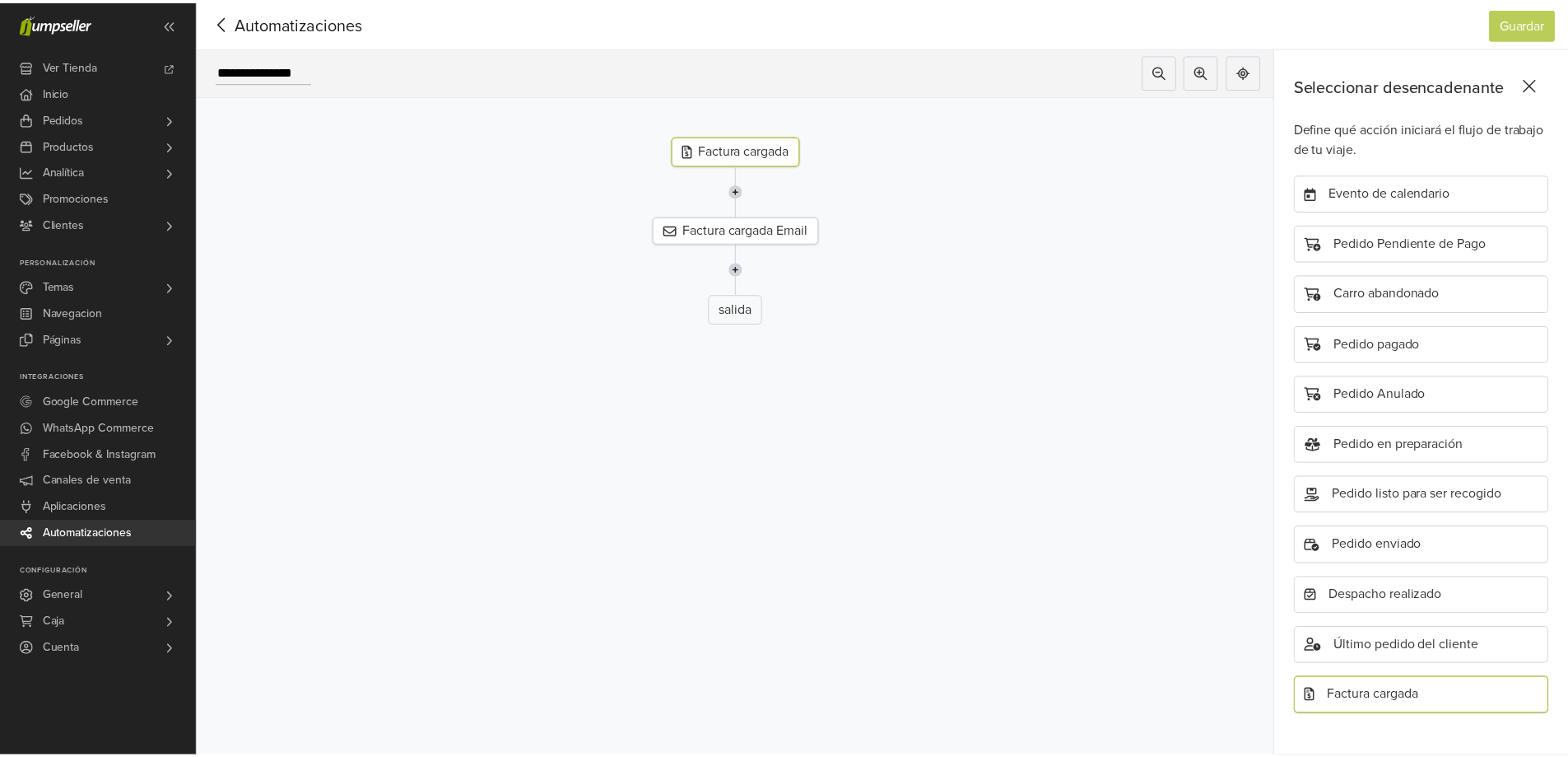
scroll to position [377, 0]
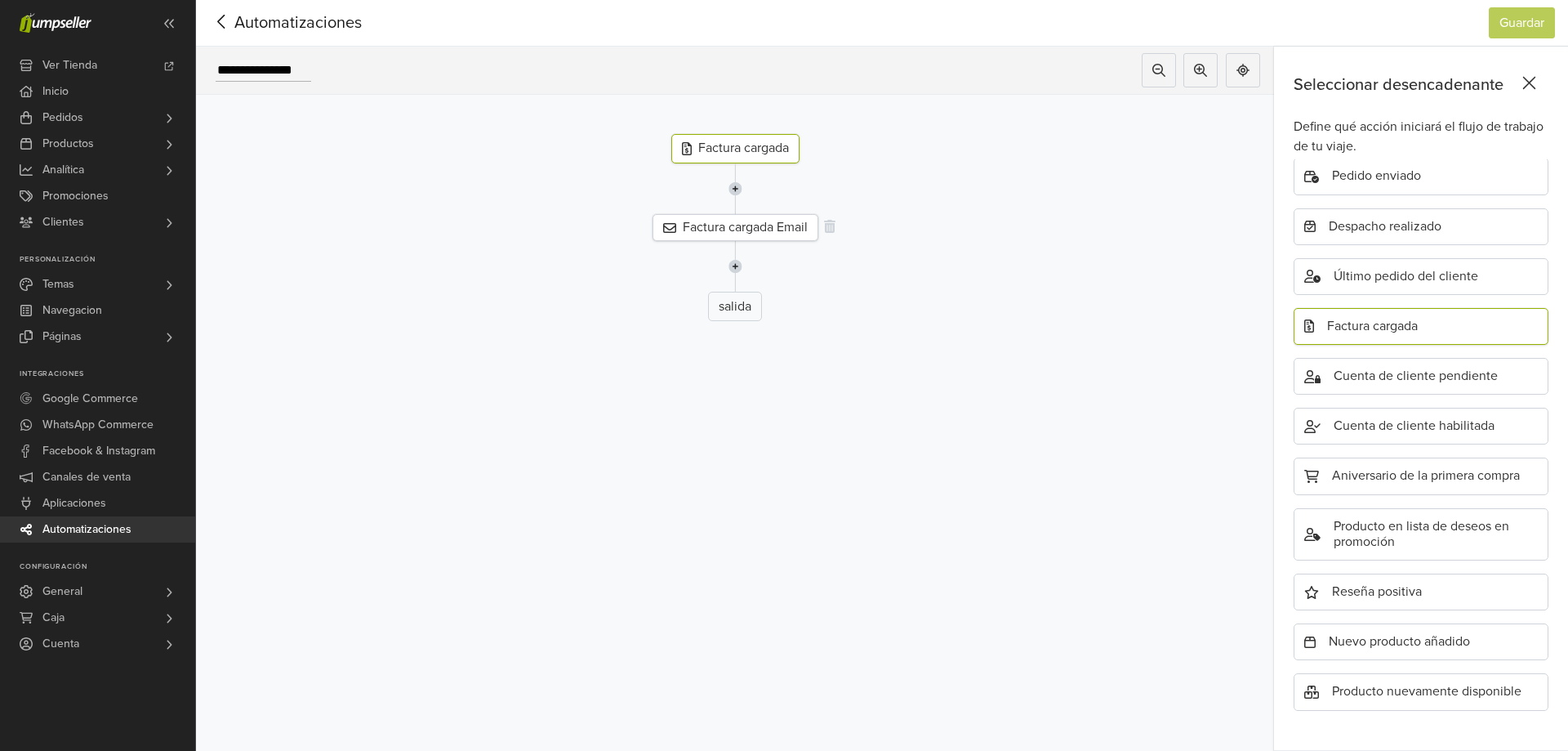
click at [753, 225] on div "Factura cargada Email" at bounding box center [735, 227] width 165 height 27
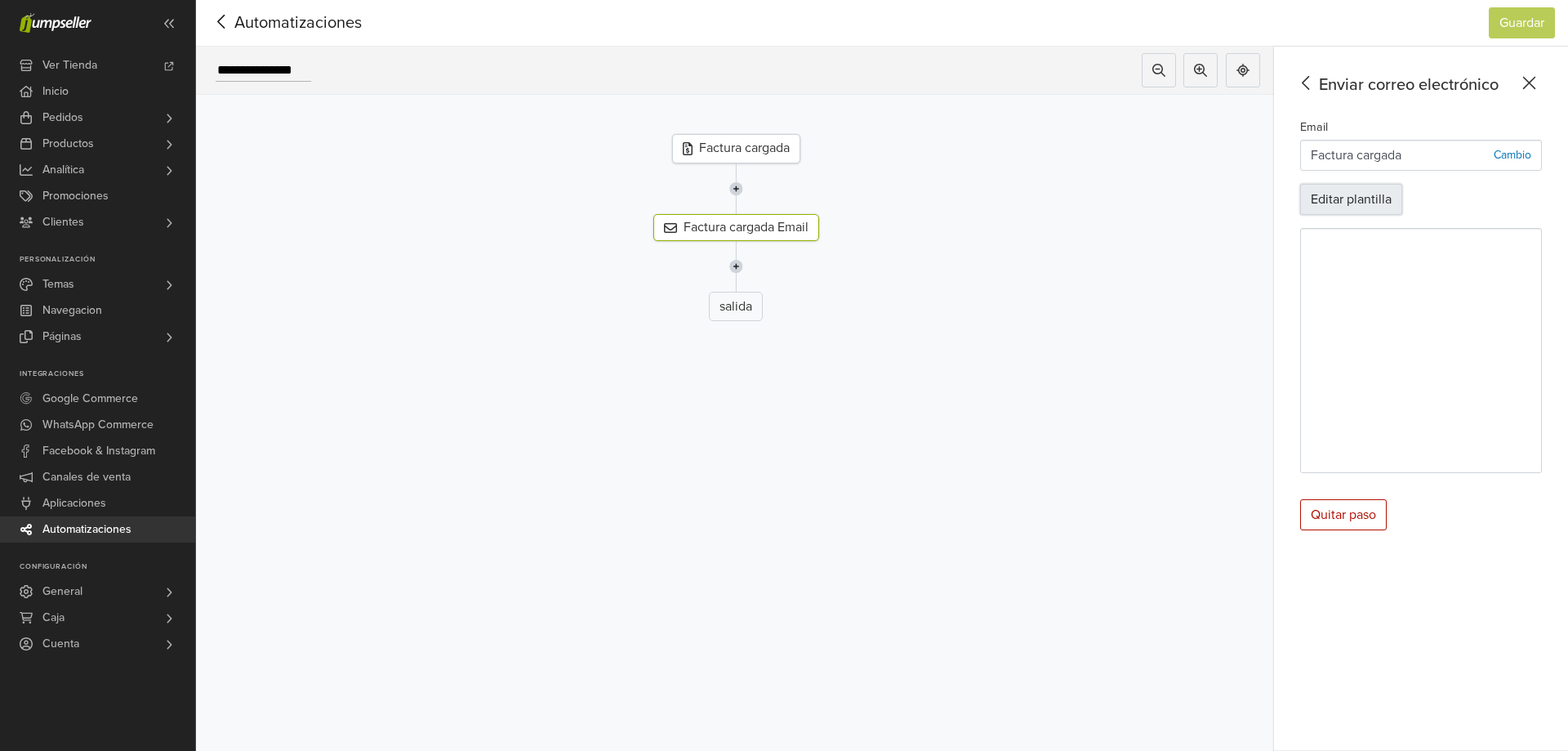
click at [1377, 205] on button "Editar plantilla" at bounding box center [1351, 199] width 102 height 31
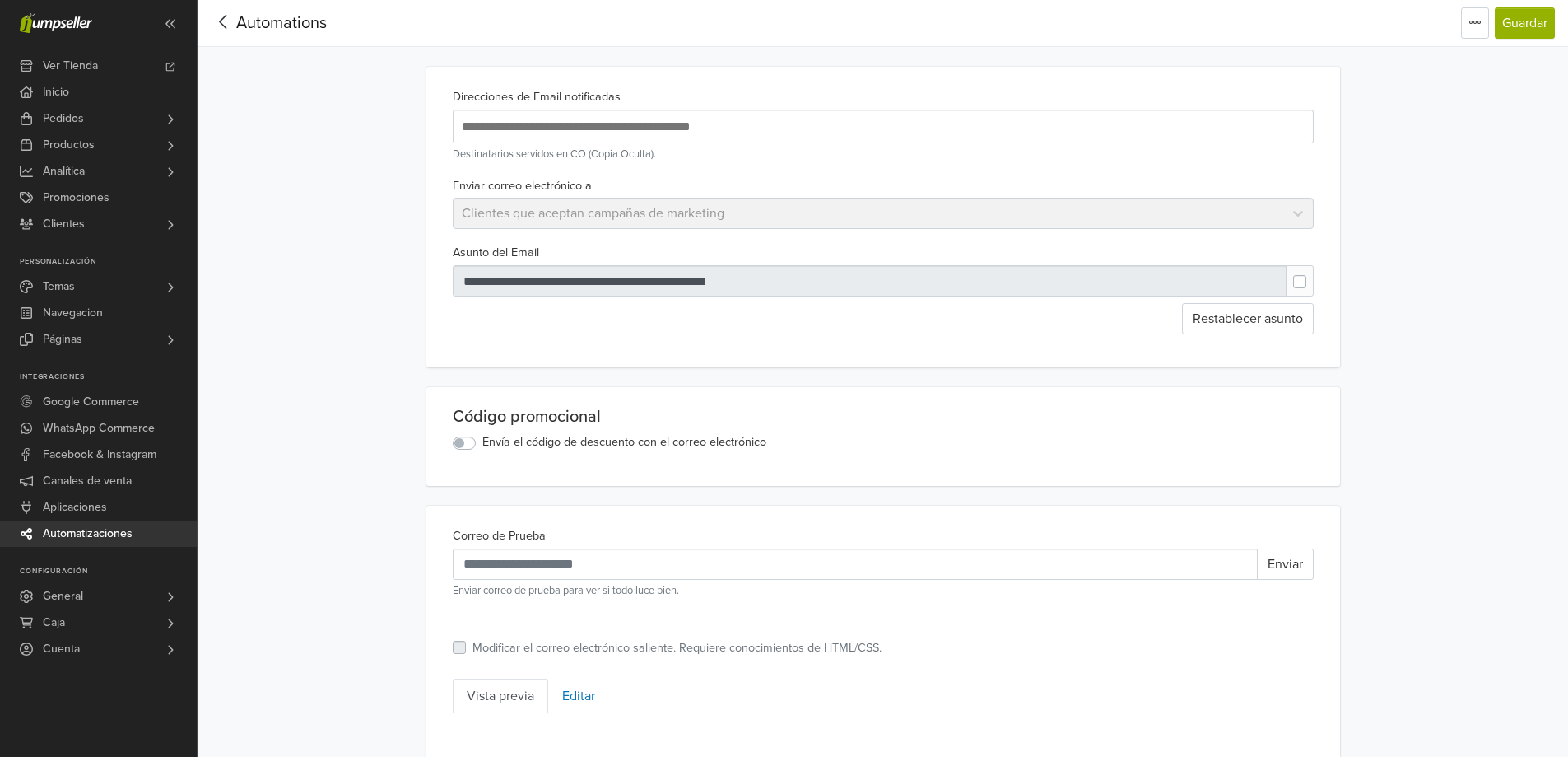
click at [553, 131] on input "text" at bounding box center [725, 126] width 535 height 22
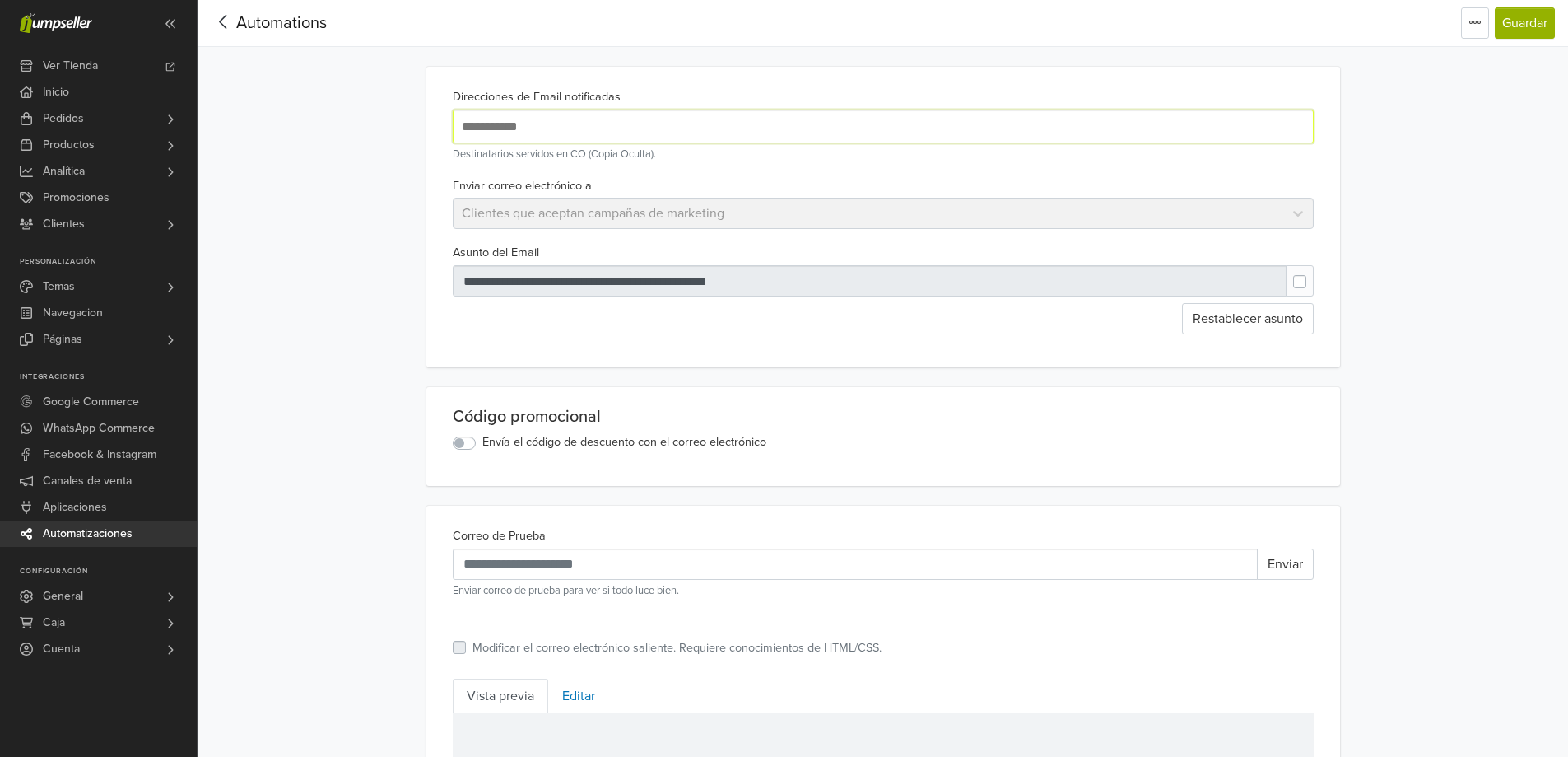
type input "**********"
click at [1296, 211] on div "Enviar correo electrónico a Clientes que aceptan campañas de marketing" at bounding box center [883, 202] width 874 height 54
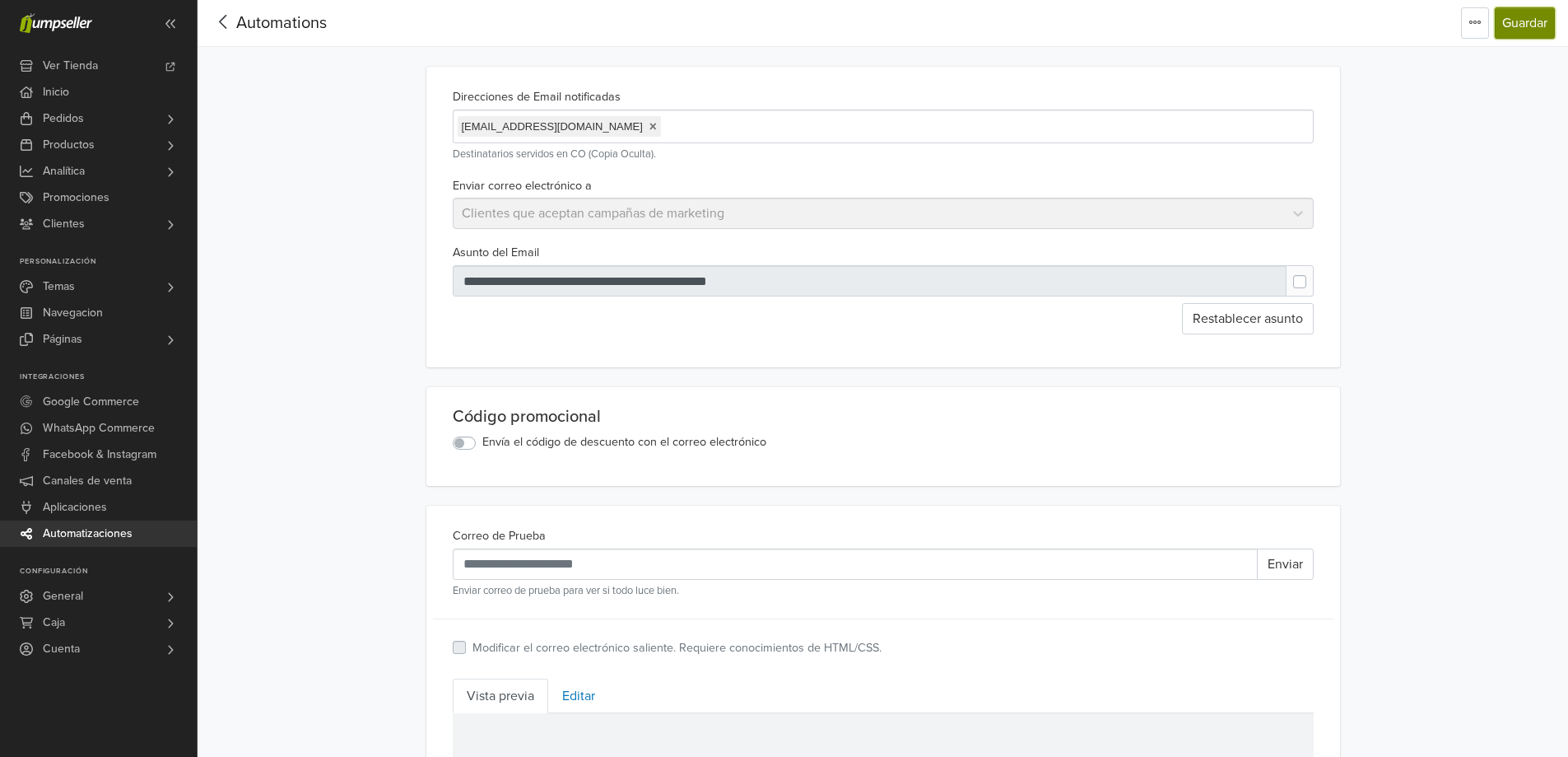
click at [1548, 7] on button "Guardar" at bounding box center [1525, 22] width 60 height 31
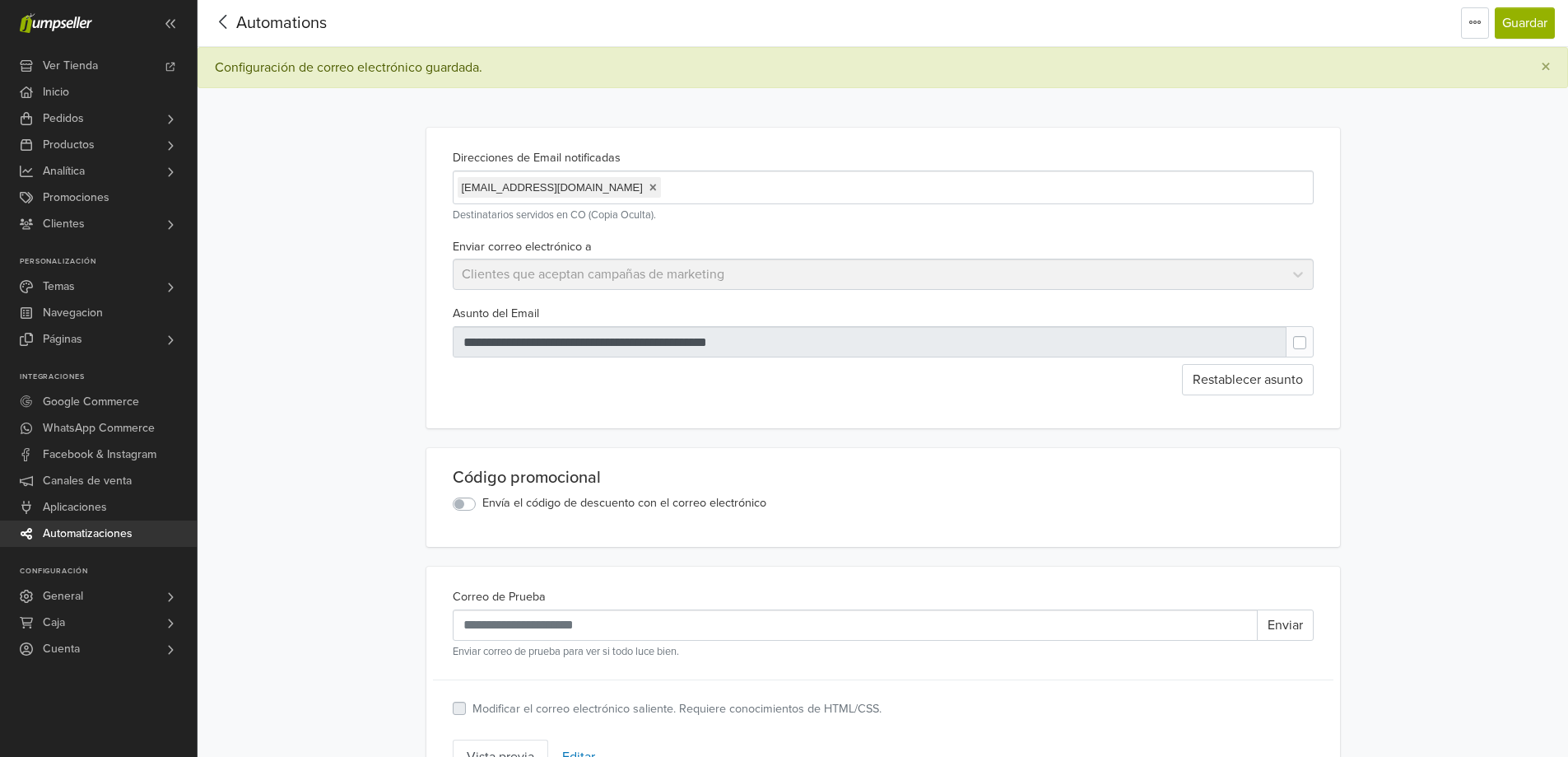
click at [232, 26] on icon at bounding box center [223, 21] width 26 height 20
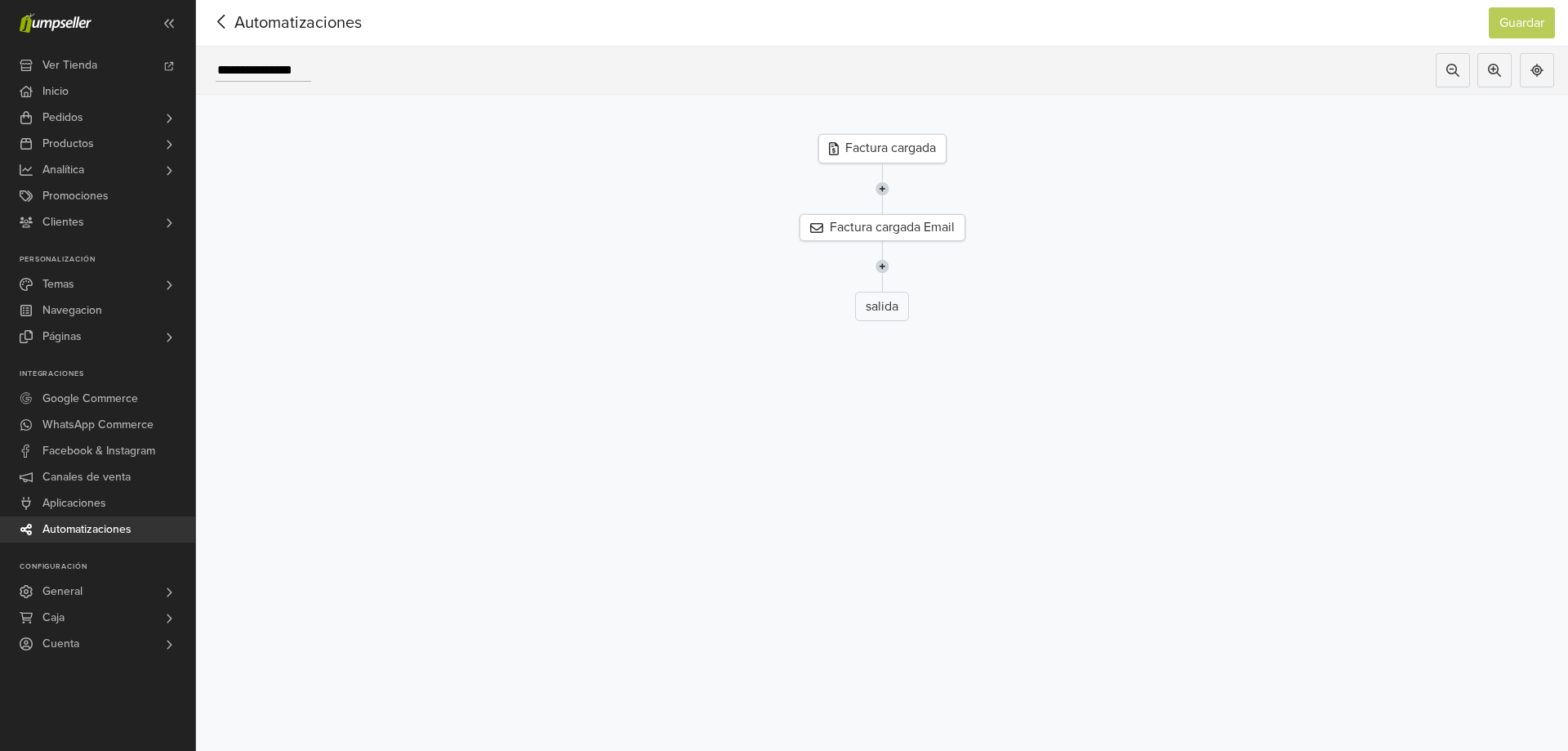
click at [218, 28] on icon at bounding box center [222, 21] width 26 height 20
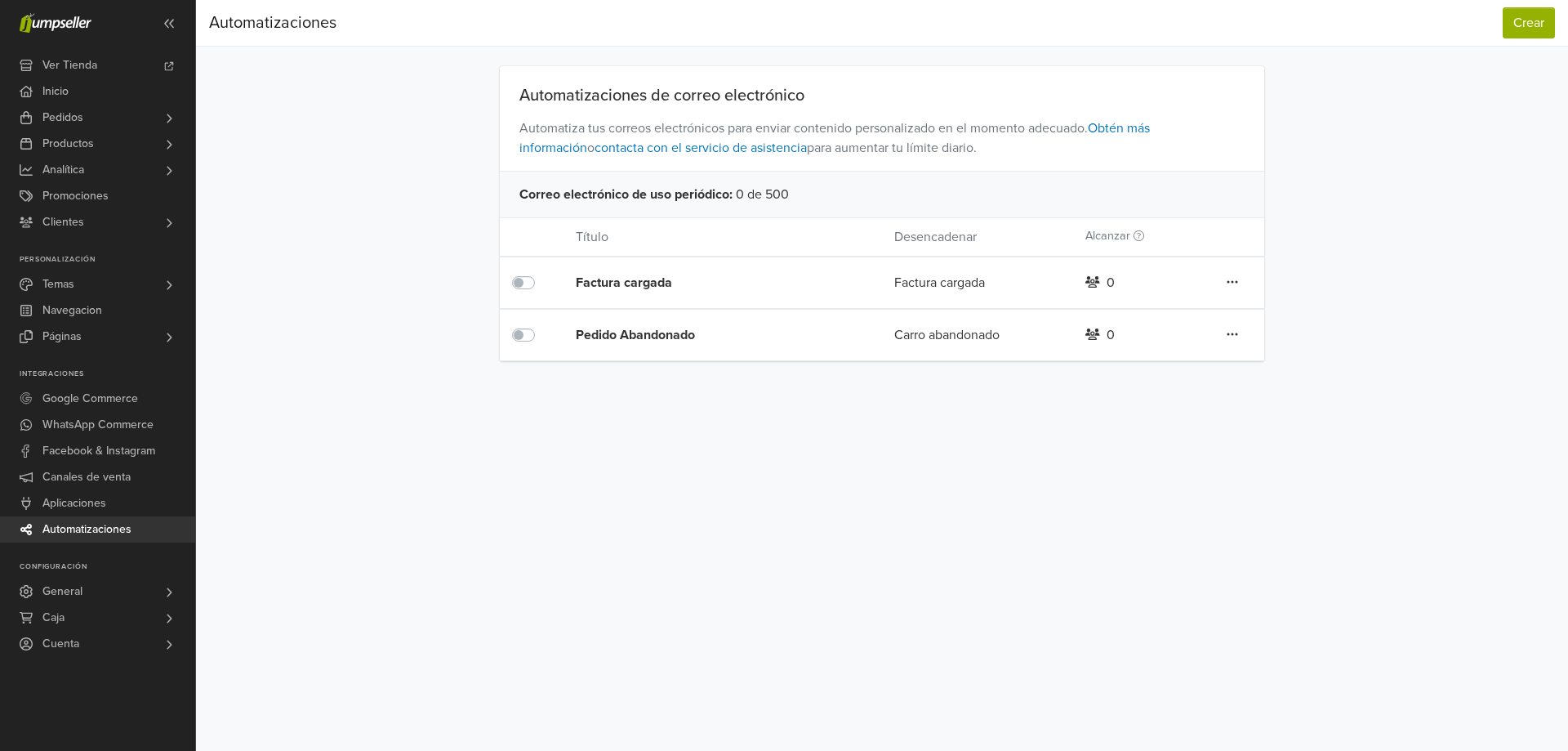
click at [657, 332] on div "Pedido Abandonado" at bounding box center [703, 335] width 255 height 19
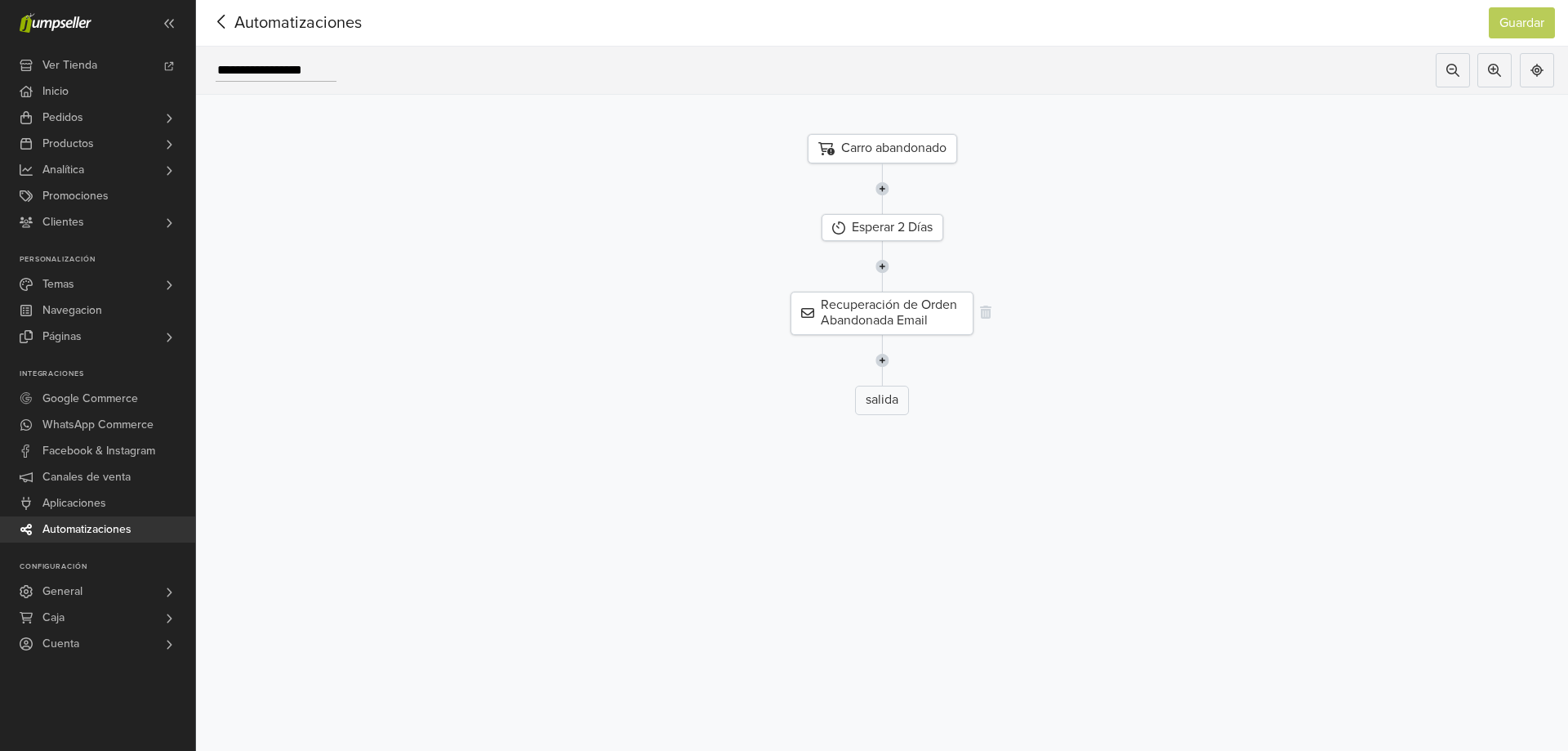
click at [899, 320] on div "Recuperación de Orden Abandonada Email" at bounding box center [882, 313] width 183 height 42
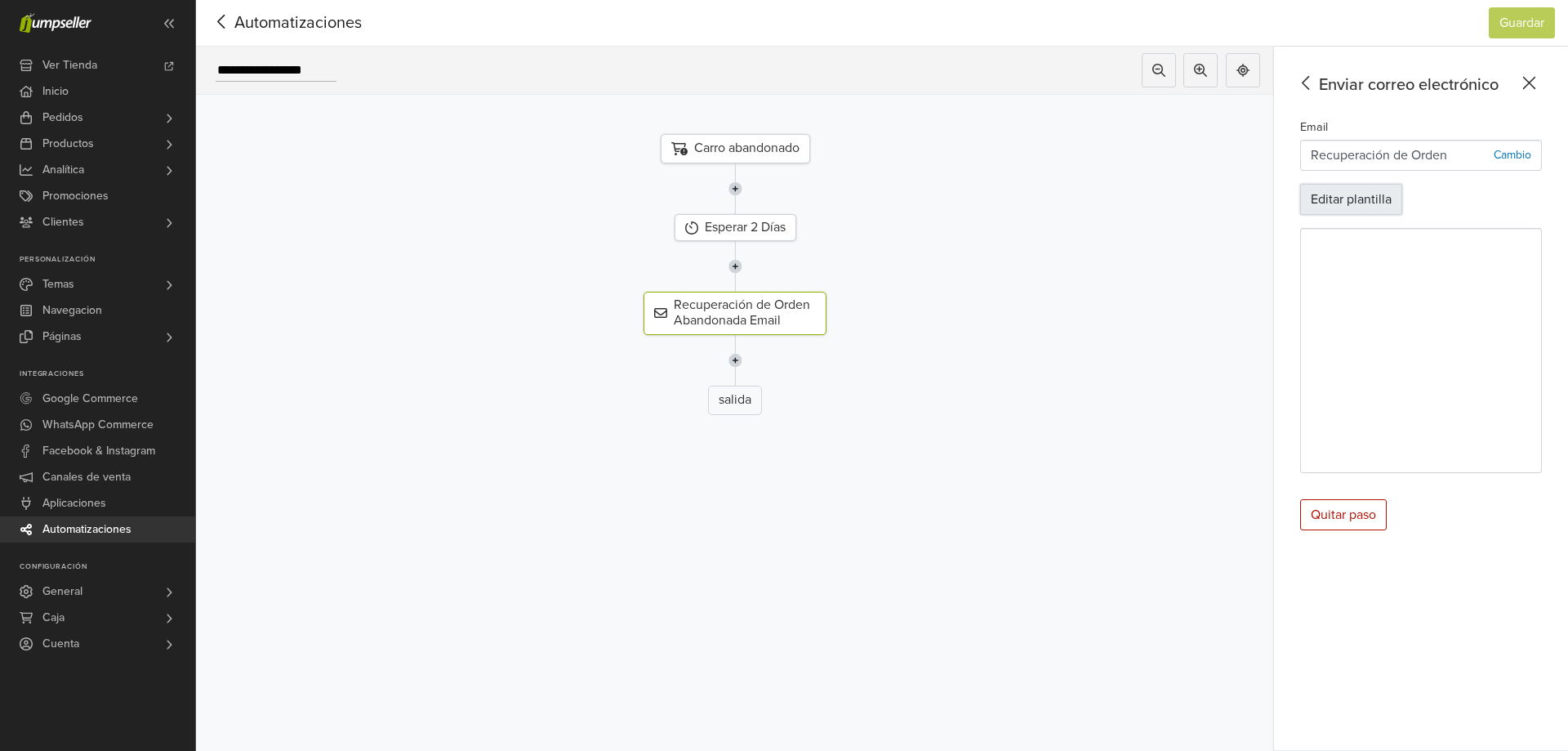
click at [1374, 190] on button "Editar plantilla" at bounding box center [1351, 199] width 102 height 31
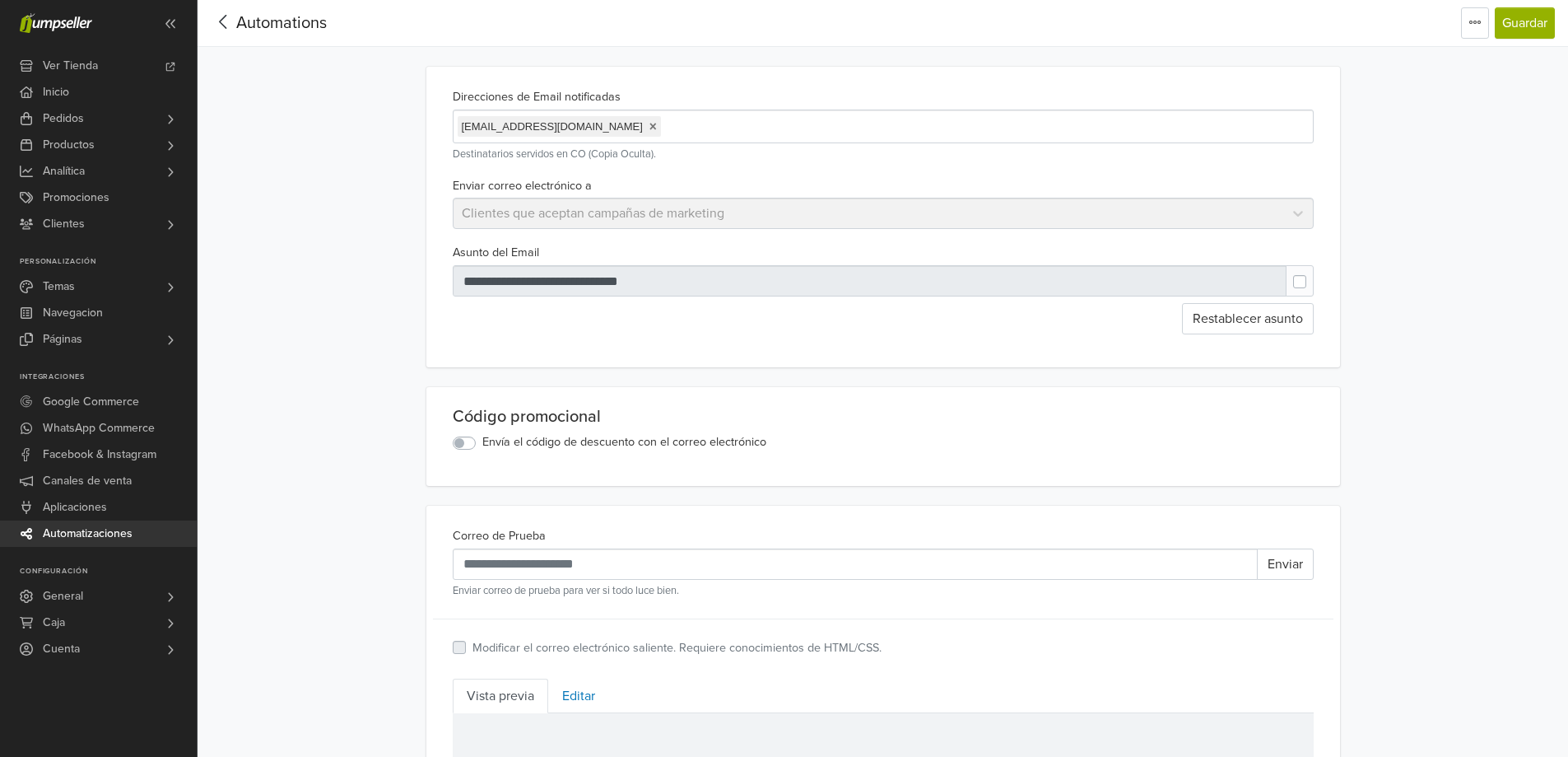
click at [918, 225] on div "Enviar correo electrónico a Clientes que aceptan campañas de marketing" at bounding box center [883, 202] width 874 height 54
click at [1164, 204] on div "Enviar correo electrónico a Clientes que aceptan campañas de marketing" at bounding box center [883, 202] width 874 height 54
click at [1273, 206] on div "Enviar correo electrónico a Clientes que aceptan campañas de marketing" at bounding box center [883, 202] width 874 height 54
click at [469, 282] on div at bounding box center [869, 280] width 835 height 31
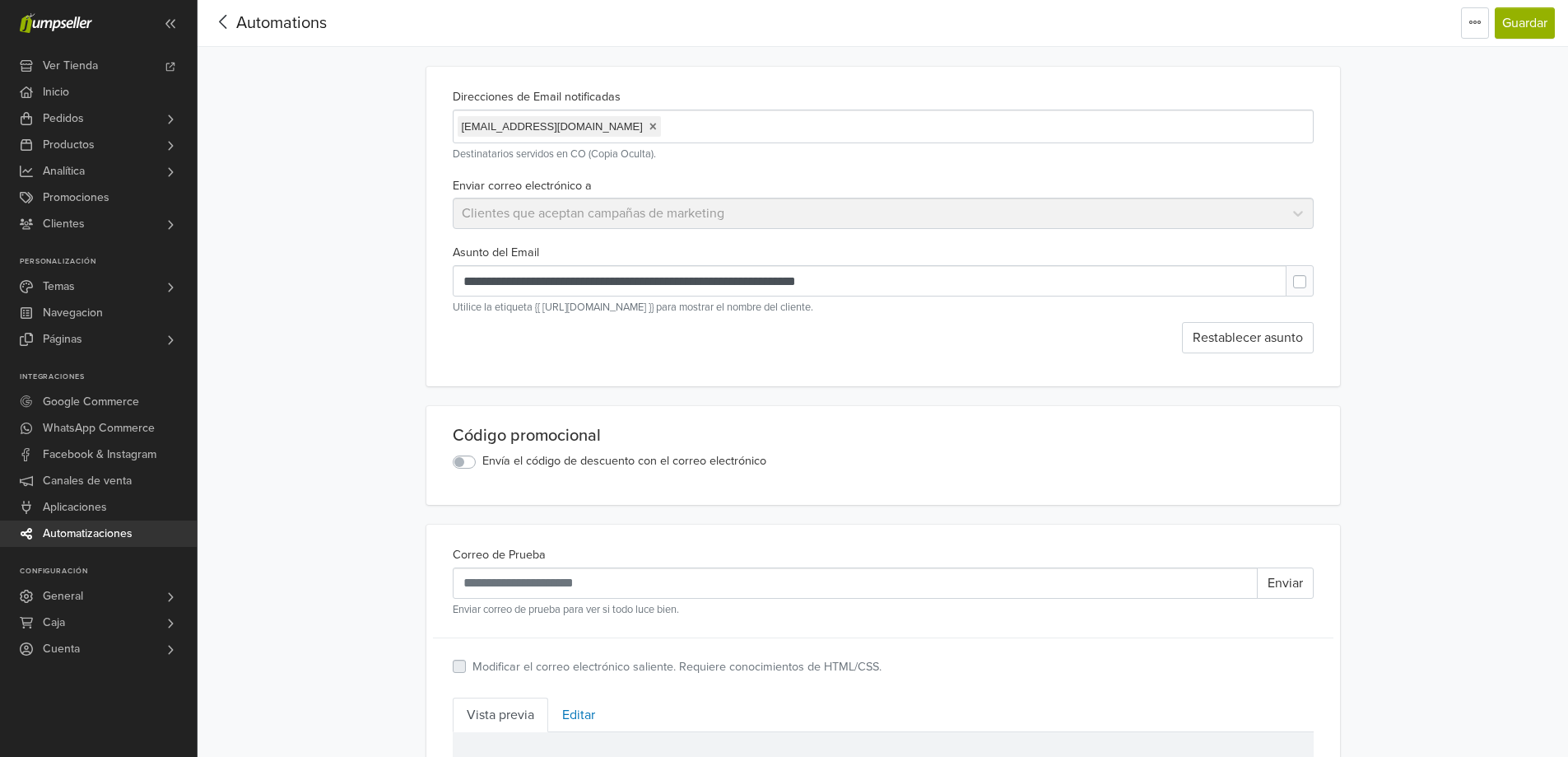
click at [1313, 273] on label at bounding box center [1313, 273] width 0 height 0
type input "**********"
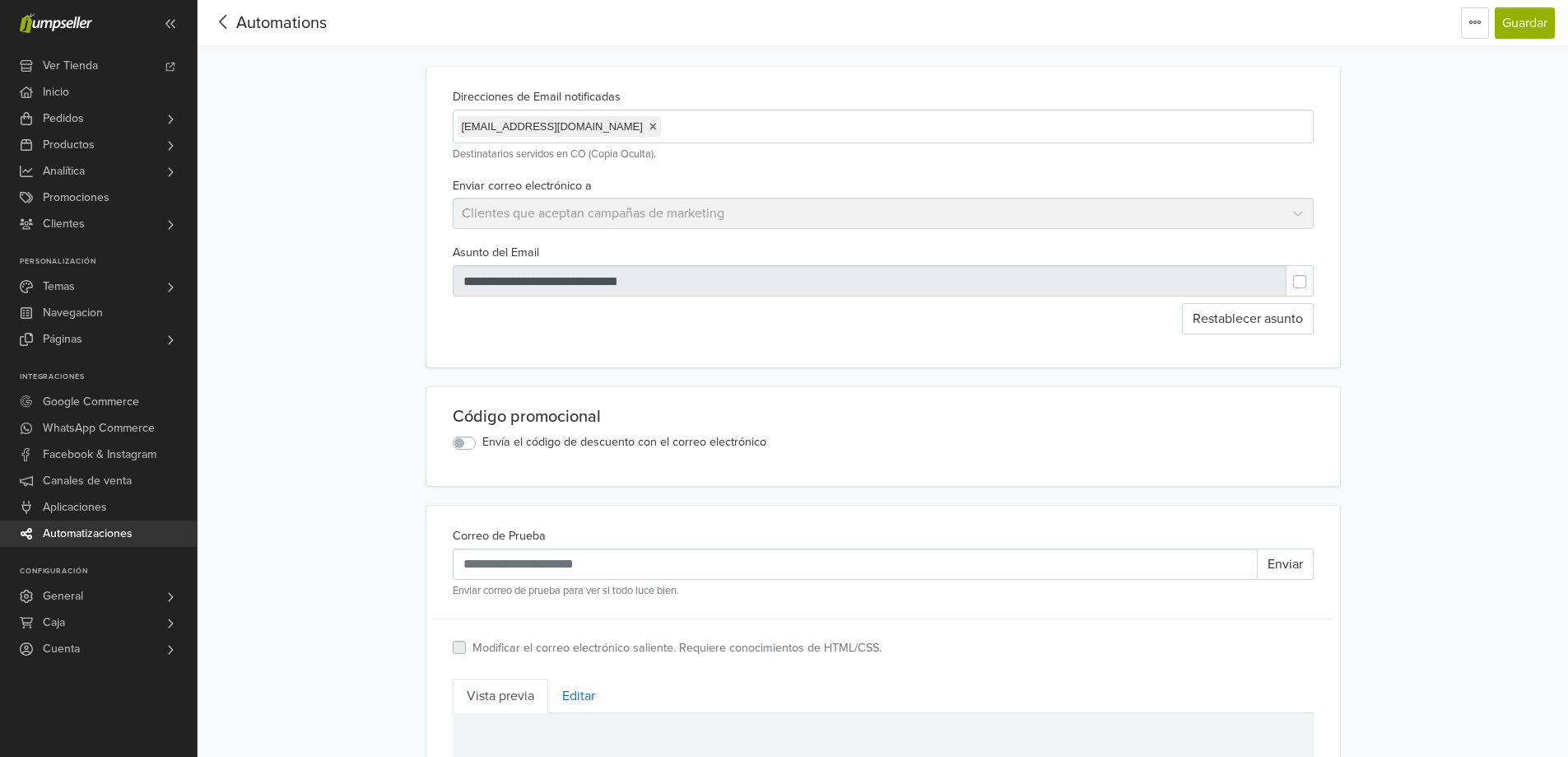
click at [225, 20] on icon at bounding box center [223, 21] width 26 height 20
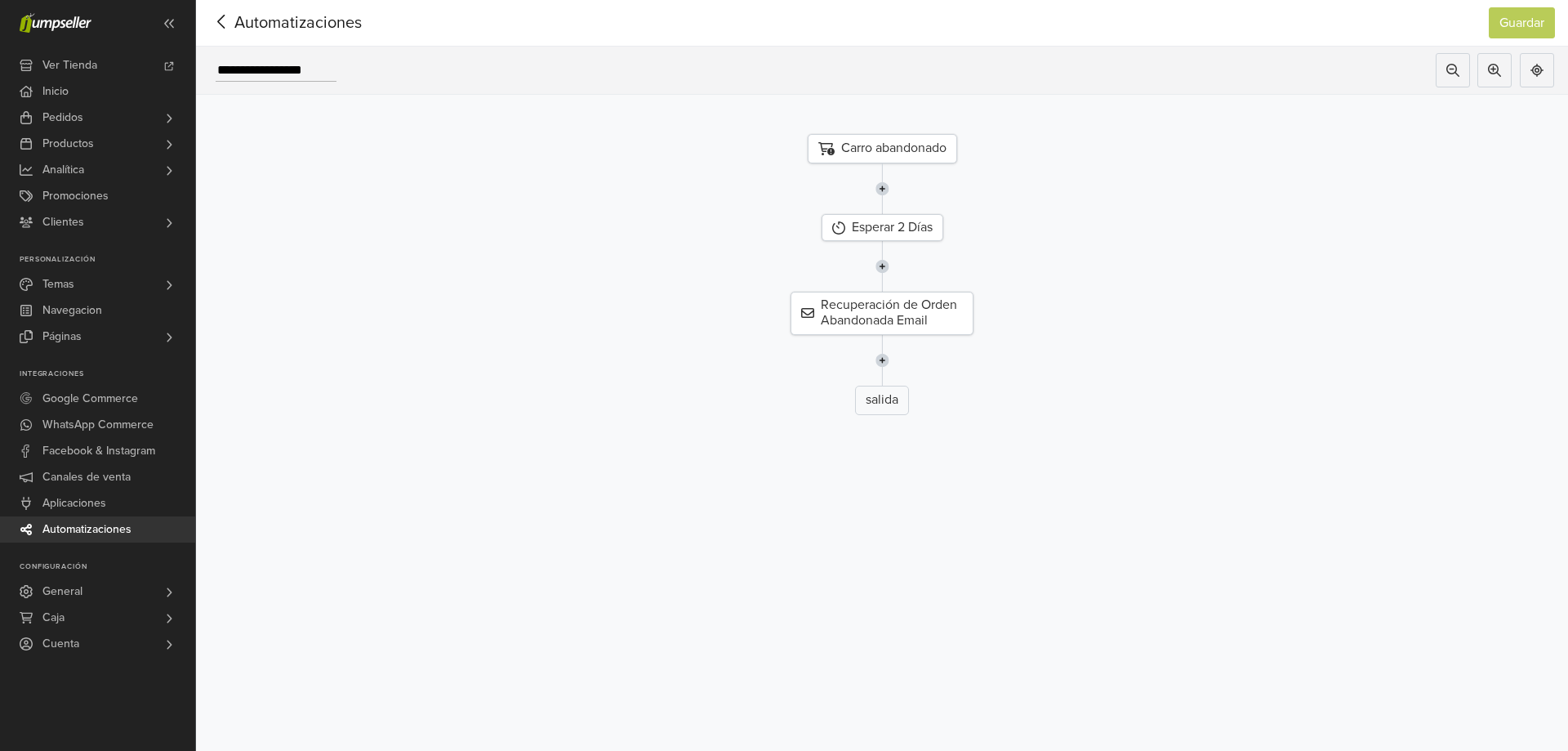
click at [230, 22] on icon at bounding box center [222, 21] width 26 height 20
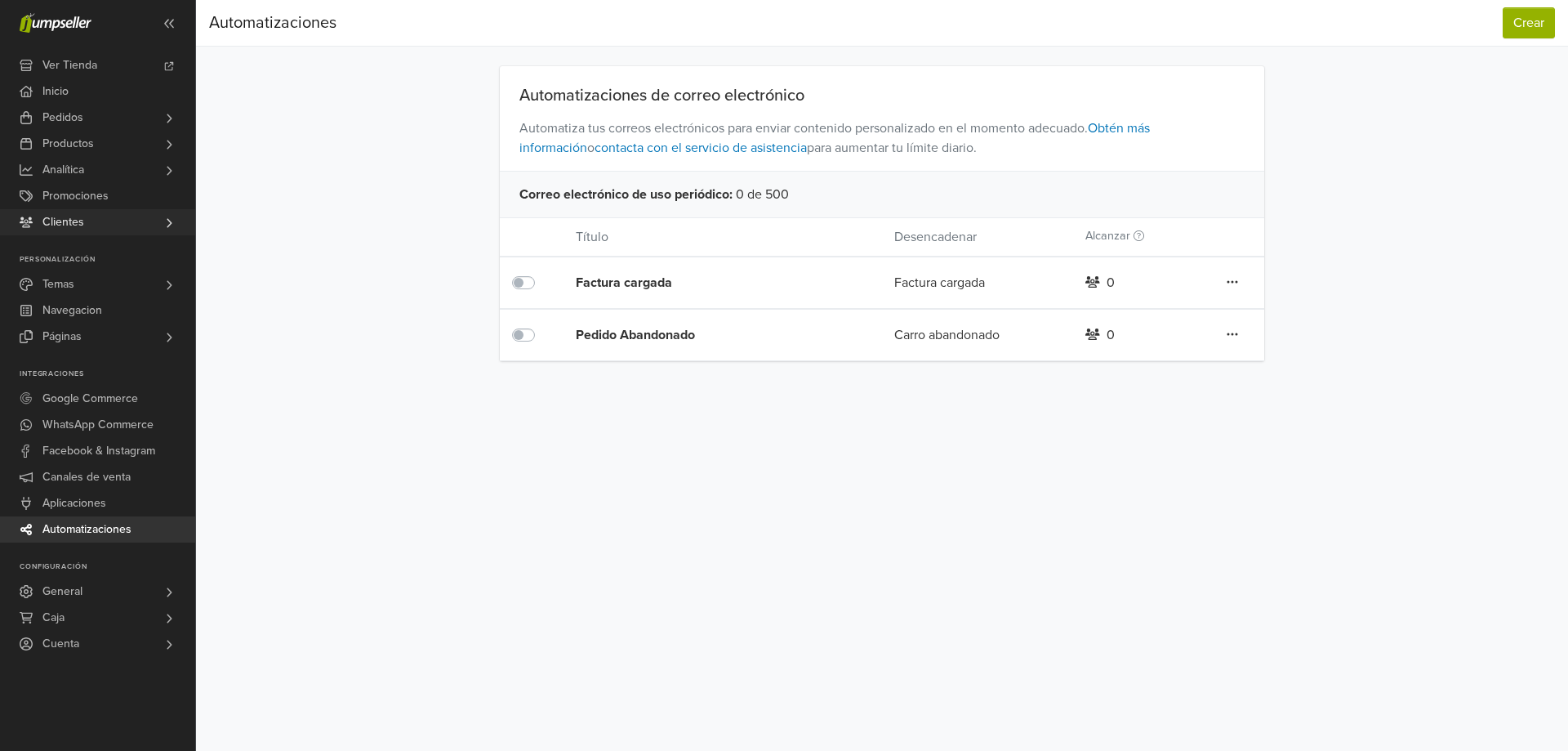
click at [78, 222] on span "Clientes" at bounding box center [62, 223] width 41 height 26
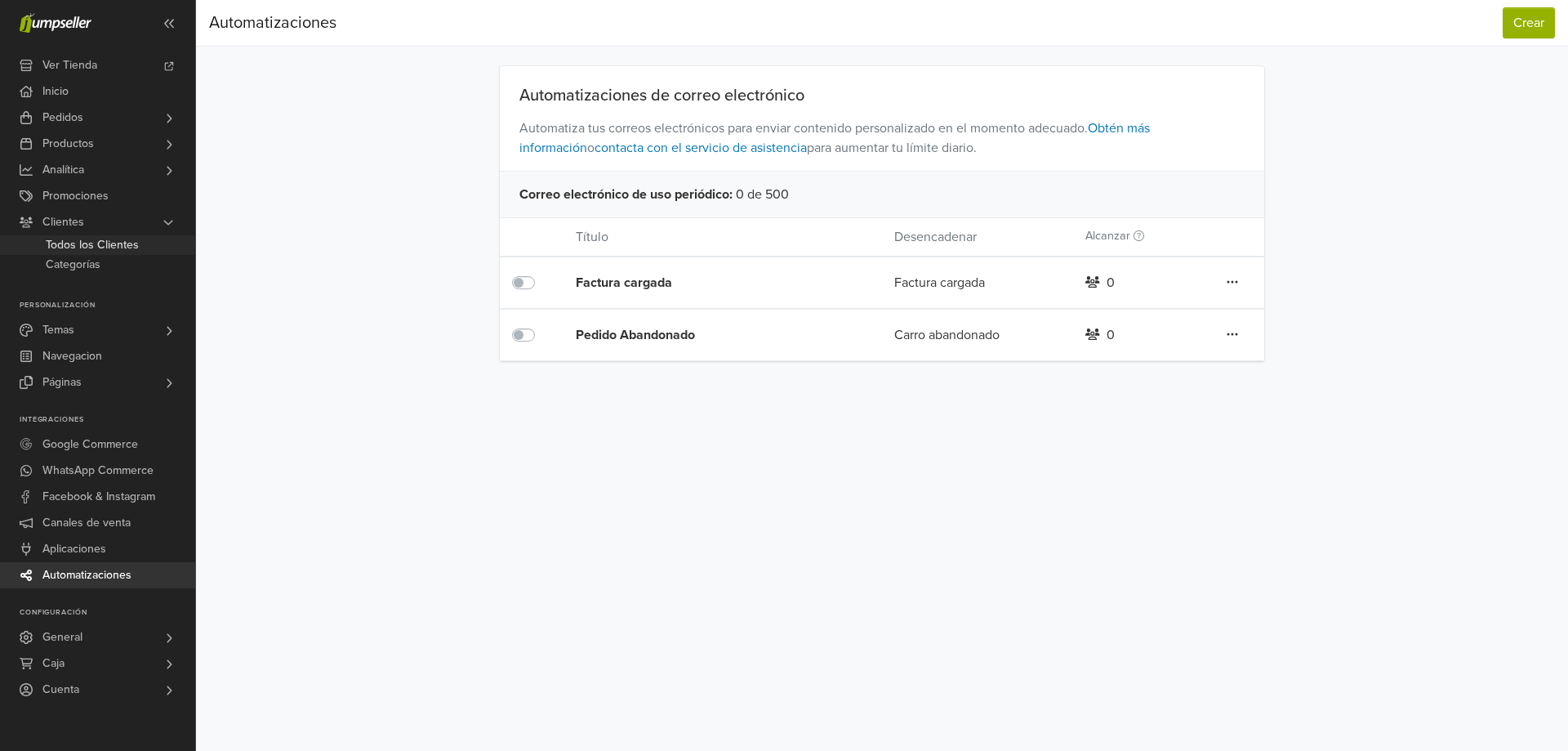
click at [92, 248] on span "Todos los Clientes" at bounding box center [92, 245] width 93 height 19
